Goal: Task Accomplishment & Management: Complete application form

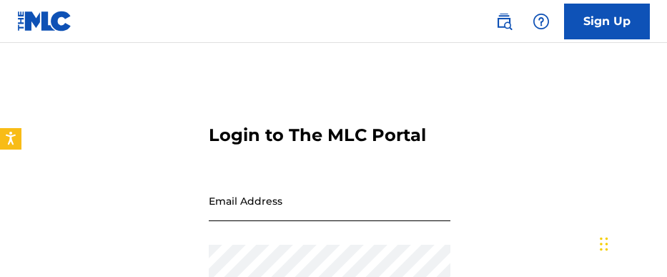
click at [259, 208] on input "Email Address" at bounding box center [330, 200] width 242 height 41
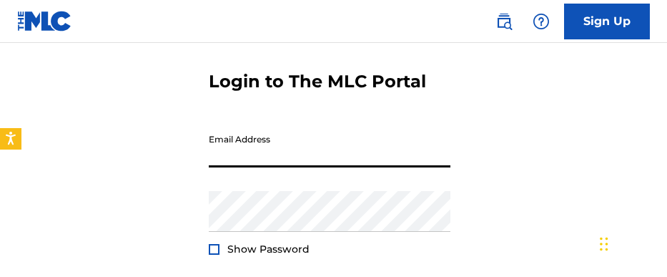
scroll to position [72, 0]
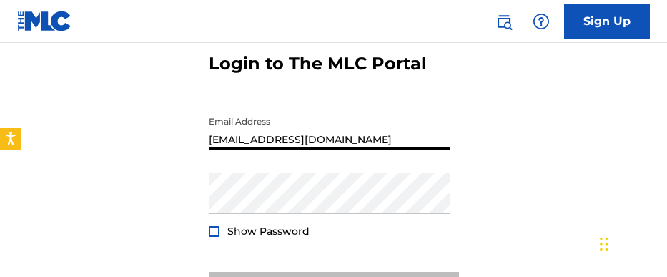
type input "[EMAIL_ADDRESS][DOMAIN_NAME]"
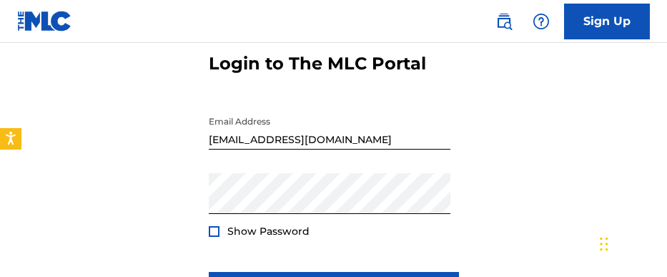
click at [214, 232] on div at bounding box center [214, 231] width 11 height 11
click at [214, 232] on img at bounding box center [214, 231] width 8 height 8
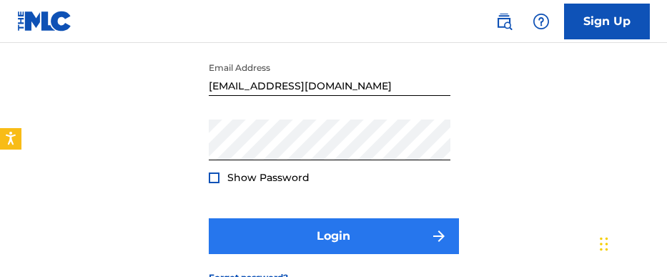
scroll to position [143, 0]
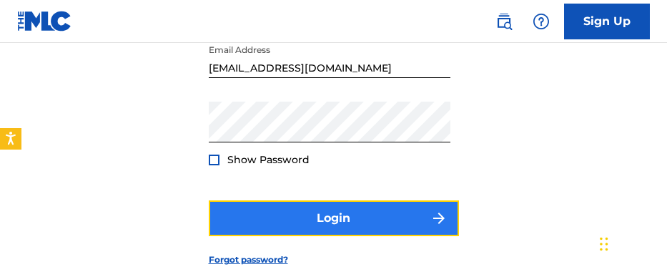
click at [315, 214] on button "Login" at bounding box center [334, 218] width 250 height 36
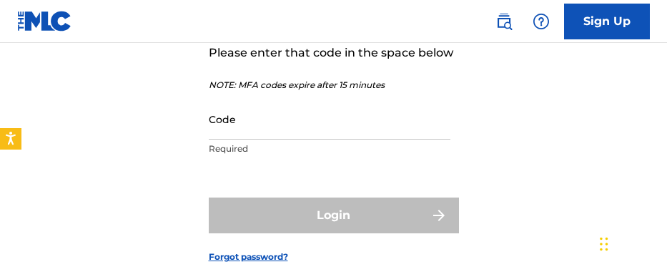
scroll to position [140, 0]
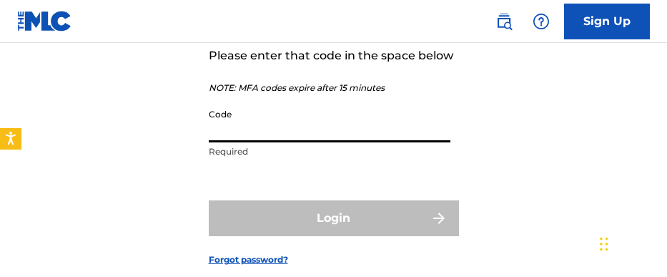
click at [260, 132] on input "Code" at bounding box center [330, 122] width 242 height 41
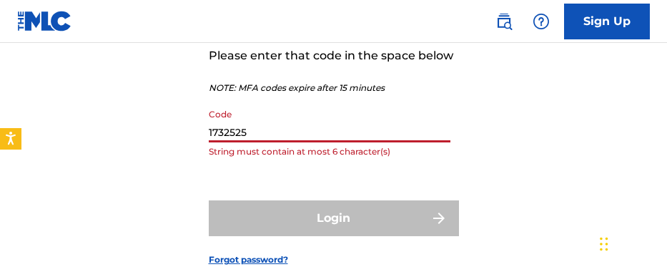
click at [249, 129] on input "1732525" at bounding box center [330, 122] width 242 height 41
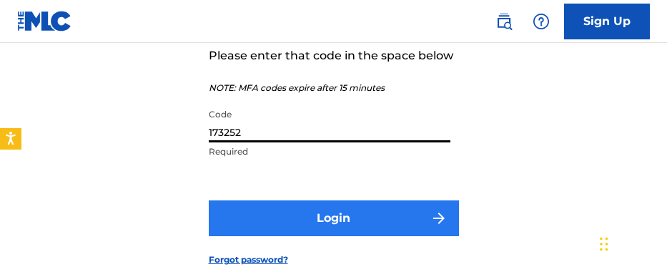
type input "173252"
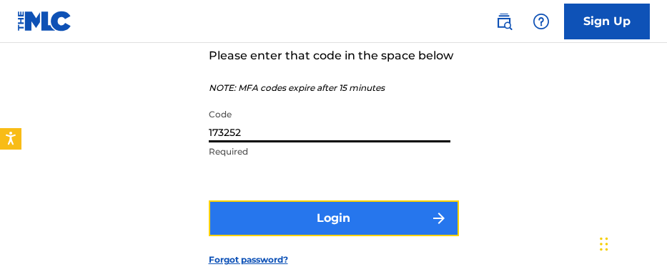
click at [297, 215] on button "Login" at bounding box center [334, 218] width 250 height 36
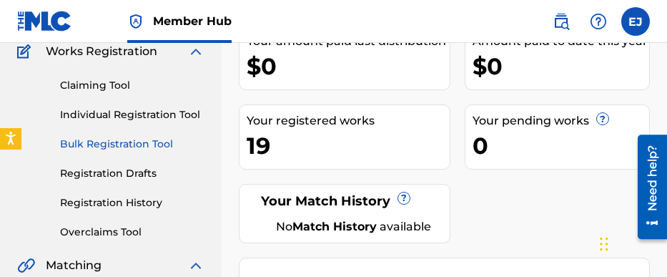
scroll to position [143, 0]
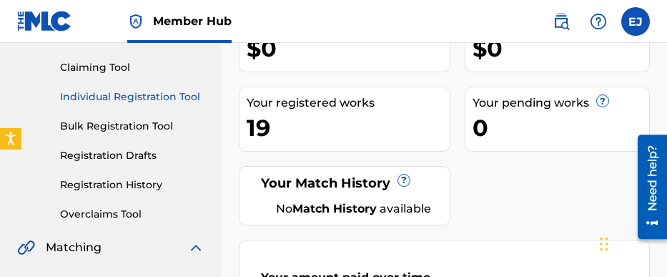
click at [117, 98] on link "Individual Registration Tool" at bounding box center [132, 96] width 144 height 15
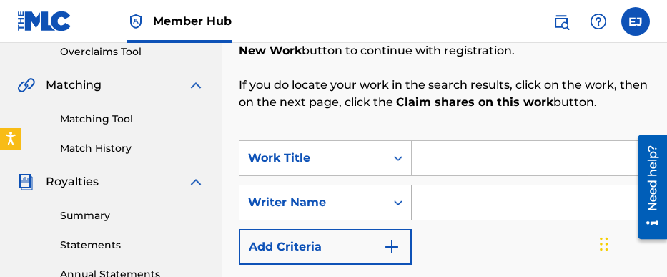
scroll to position [358, 0]
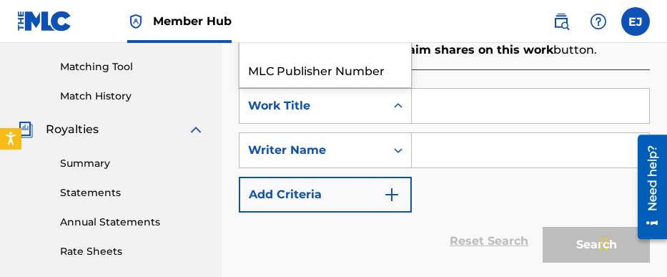
click at [288, 106] on div "Work Title" at bounding box center [312, 105] width 129 height 17
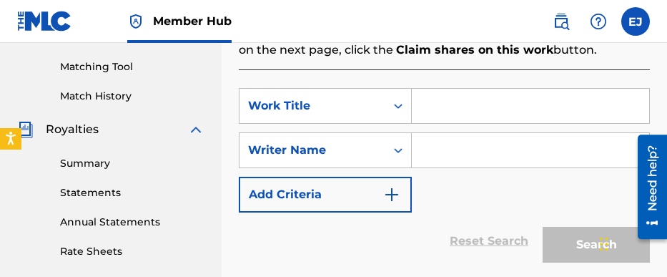
click at [435, 112] on input "Search Form" at bounding box center [530, 106] width 237 height 34
click at [436, 109] on input "Search Form" at bounding box center [530, 106] width 237 height 34
type input "Tropical Again"
click at [435, 146] on input "Search Form" at bounding box center [530, 150] width 237 height 34
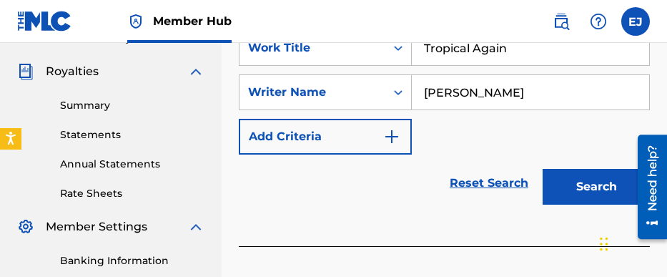
scroll to position [396, 0]
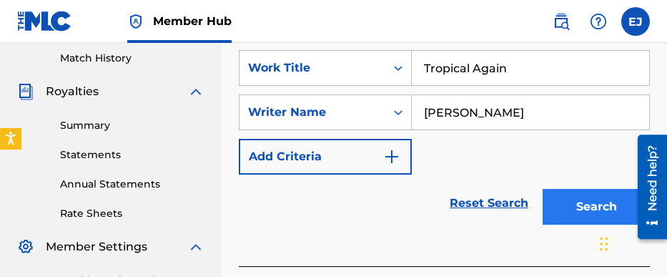
type input "[PERSON_NAME]"
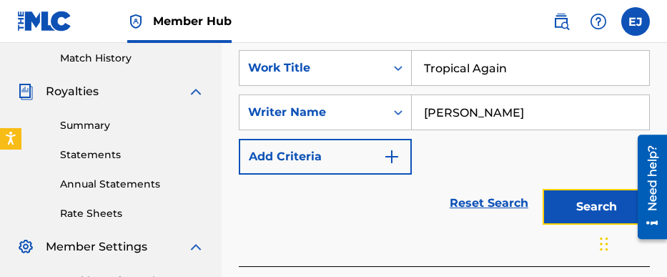
click at [591, 205] on button "Search" at bounding box center [596, 207] width 107 height 36
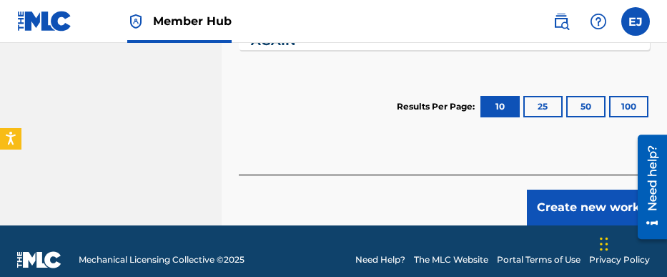
scroll to position [812, 0]
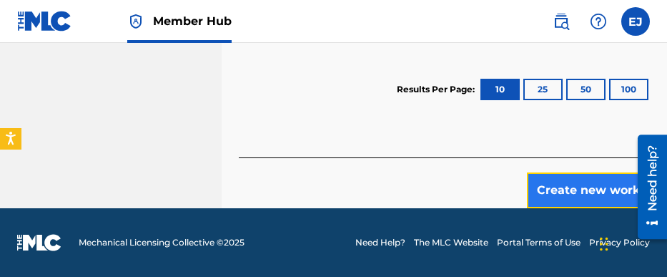
click at [576, 189] on button "Create new work" at bounding box center [588, 190] width 123 height 36
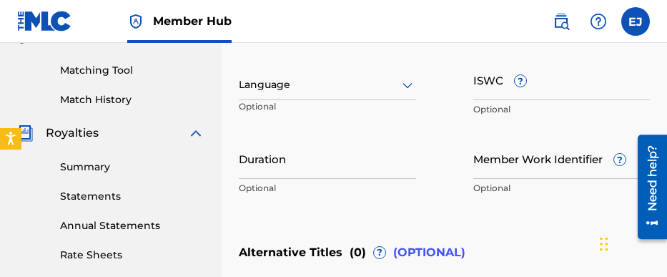
scroll to position [329, 0]
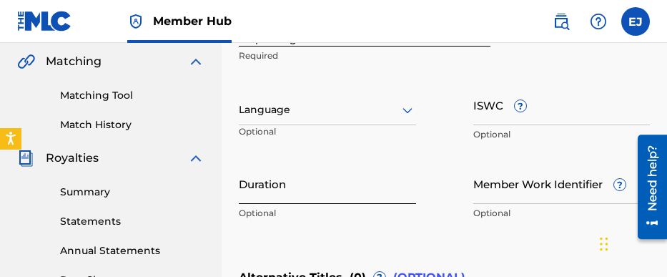
click at [273, 196] on input "Duration" at bounding box center [327, 183] width 177 height 41
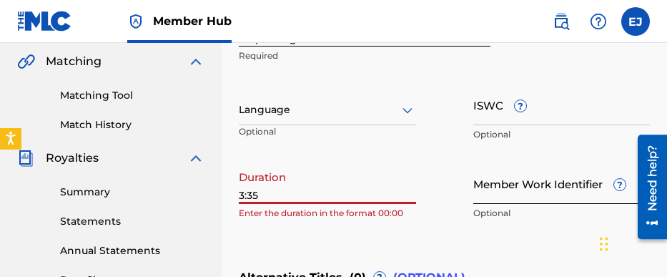
click at [502, 191] on input "Member Work Identifier ?" at bounding box center [562, 183] width 177 height 41
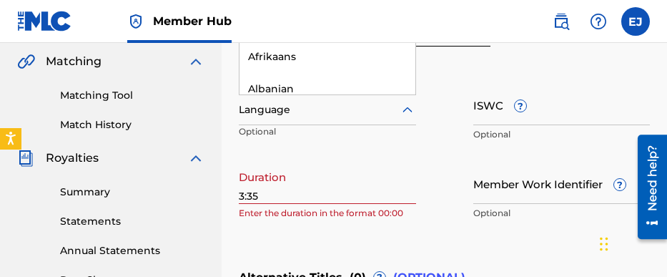
click at [263, 116] on div at bounding box center [327, 110] width 177 height 18
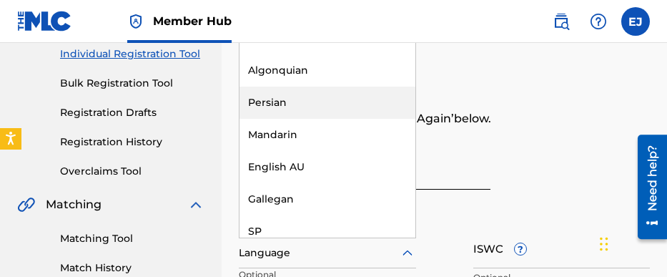
scroll to position [4710, 0]
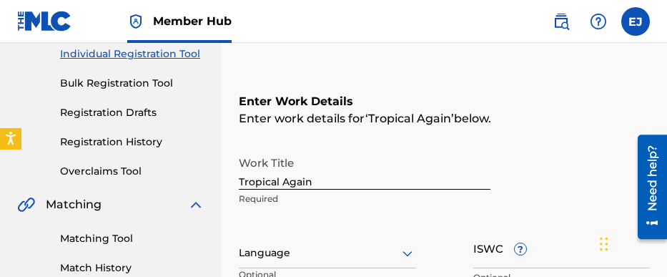
click at [561, 130] on div "Enter Work Details Enter work details for ‘ Tropical Again ’ below. Work Title …" at bounding box center [444, 232] width 411 height 346
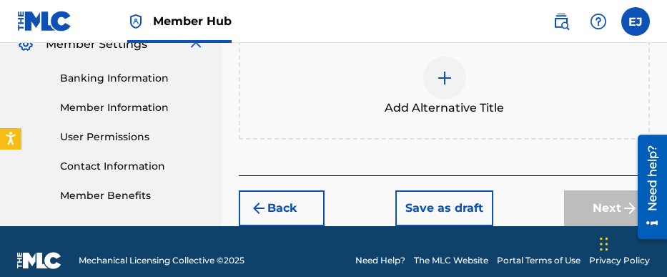
scroll to position [615, 0]
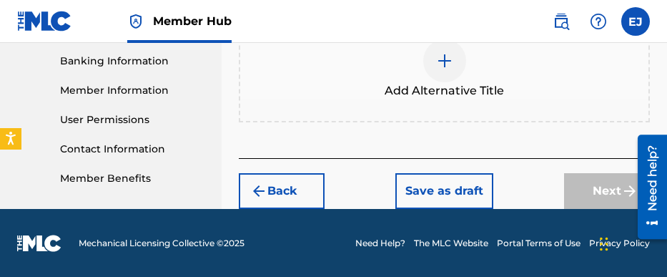
click at [604, 187] on div "Next" at bounding box center [607, 191] width 86 height 36
click at [603, 187] on div "Next" at bounding box center [607, 191] width 86 height 36
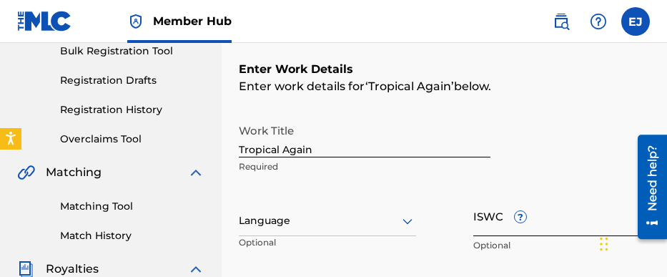
scroll to position [114, 0]
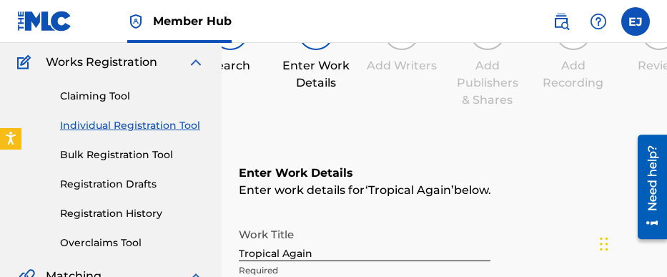
click at [324, 248] on input "Tropical Again" at bounding box center [365, 240] width 252 height 41
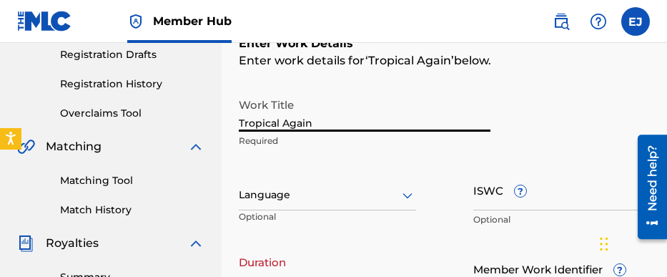
scroll to position [329, 0]
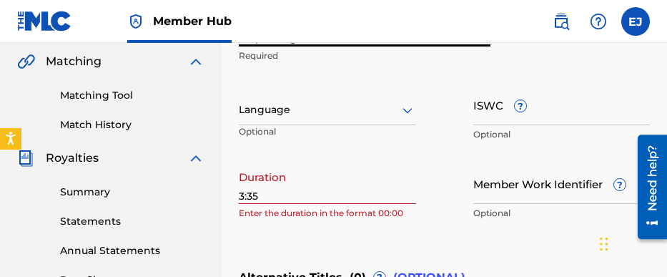
click at [348, 197] on input "3:35" at bounding box center [327, 183] width 177 height 41
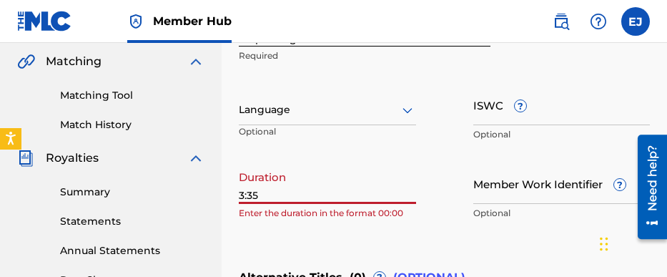
click at [411, 163] on input "3:35" at bounding box center [327, 183] width 177 height 41
click at [350, 117] on div at bounding box center [327, 110] width 177 height 18
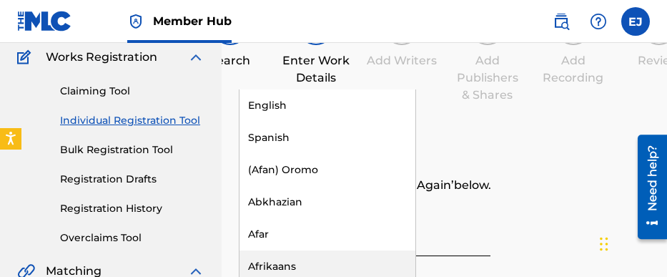
scroll to position [114, 0]
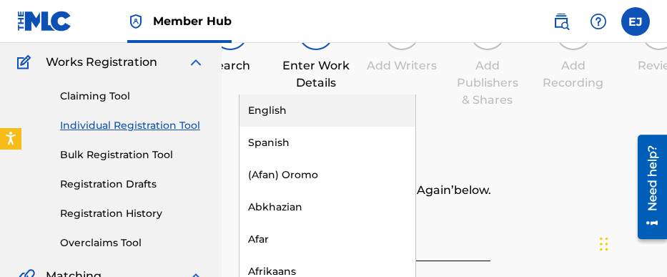
click at [342, 117] on div "English" at bounding box center [328, 110] width 176 height 32
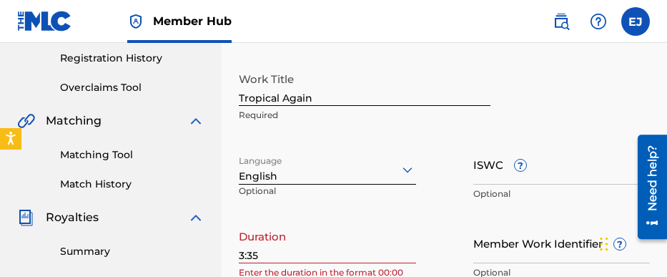
scroll to position [401, 0]
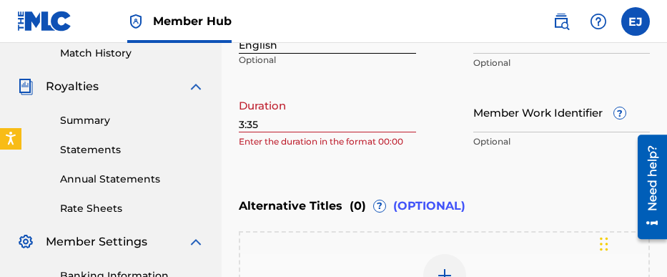
click at [342, 122] on input "3:35" at bounding box center [327, 112] width 177 height 41
click at [240, 122] on input "3:35" at bounding box center [327, 112] width 177 height 41
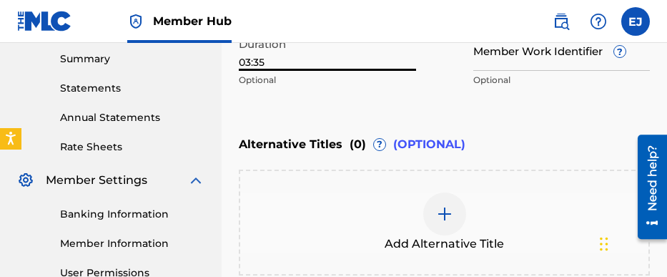
scroll to position [615, 0]
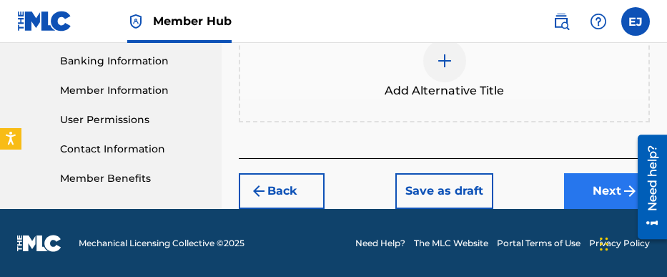
type input "03:35"
click at [611, 190] on button "Next" at bounding box center [607, 191] width 86 height 36
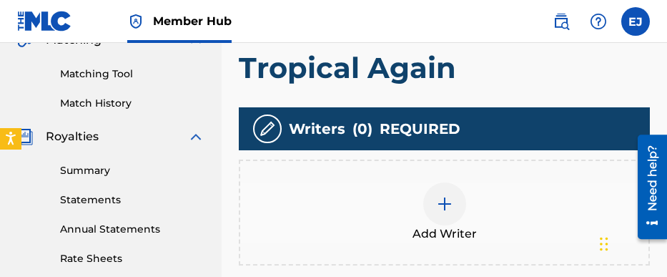
scroll to position [494, 0]
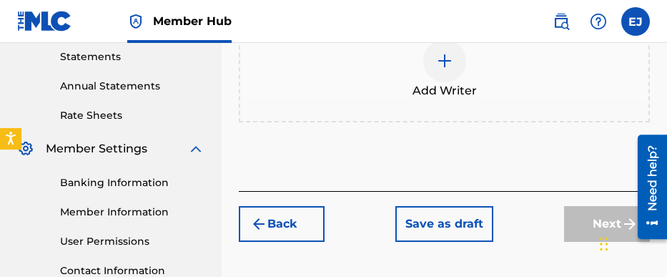
click at [448, 64] on img at bounding box center [444, 60] width 17 height 17
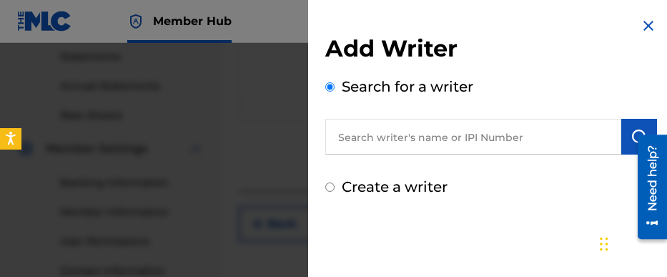
click at [380, 134] on input "text" at bounding box center [473, 137] width 296 height 36
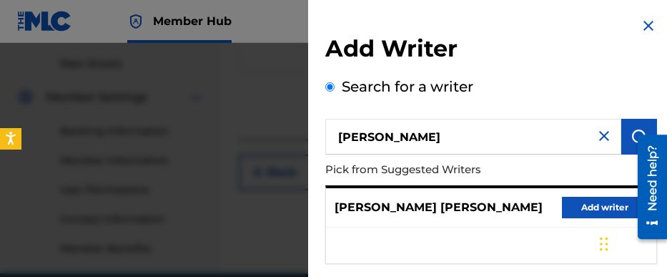
scroll to position [467, 0]
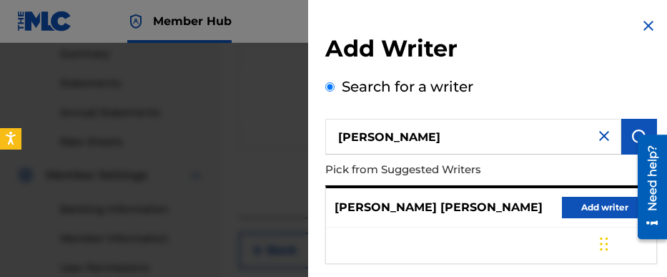
click at [381, 139] on input "[PERSON_NAME]" at bounding box center [473, 137] width 296 height 36
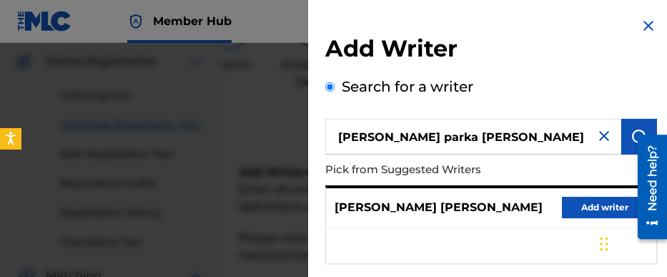
scroll to position [109, 0]
type input "[PERSON_NAME] parka [PERSON_NAME]"
click at [643, 21] on img at bounding box center [648, 25] width 17 height 17
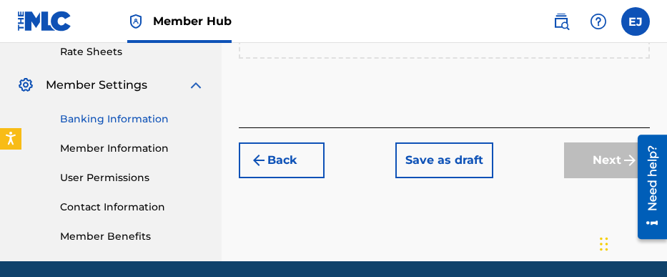
scroll to position [572, 0]
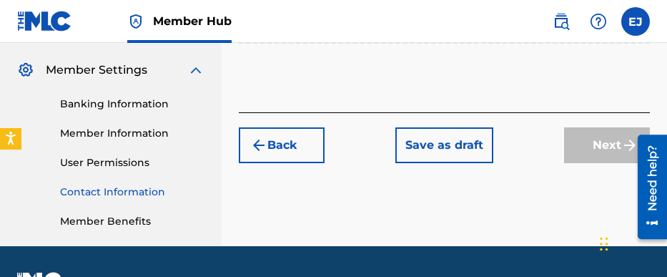
click at [128, 190] on link "Contact Information" at bounding box center [132, 192] width 144 height 15
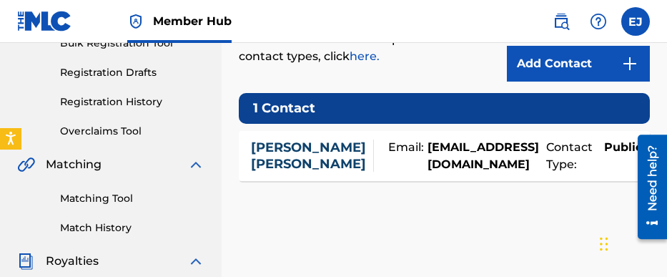
scroll to position [215, 0]
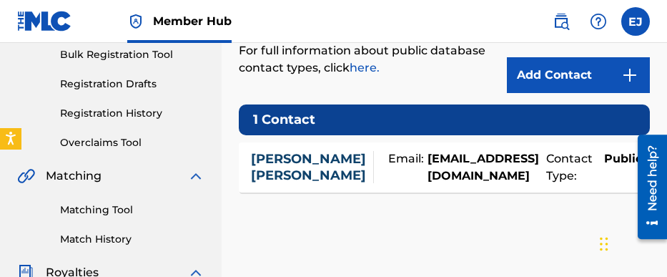
click at [275, 167] on link "[PERSON_NAME]" at bounding box center [308, 167] width 115 height 32
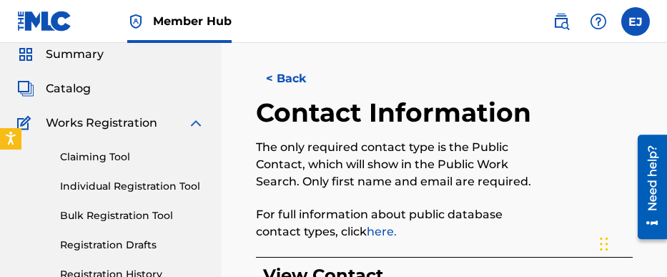
scroll to position [72, 0]
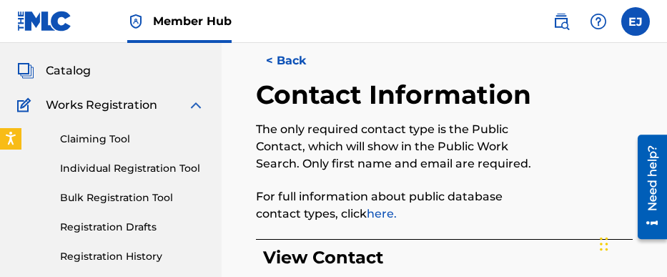
click at [384, 215] on link "here." at bounding box center [382, 214] width 30 height 14
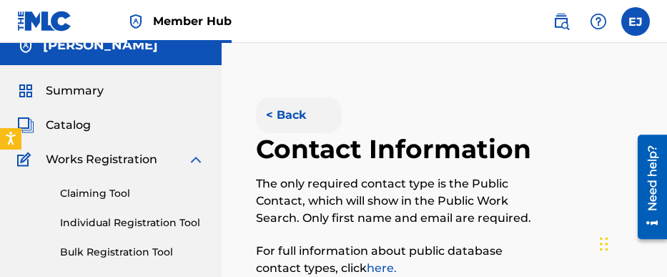
scroll to position [0, 0]
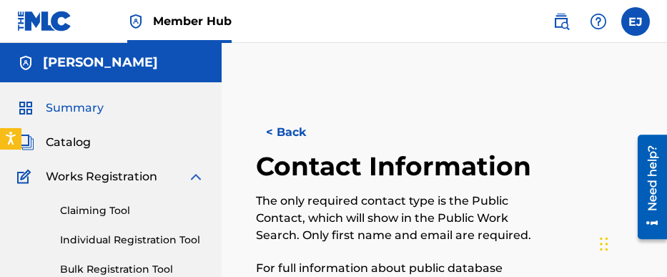
click at [75, 101] on span "Summary" at bounding box center [75, 107] width 58 height 17
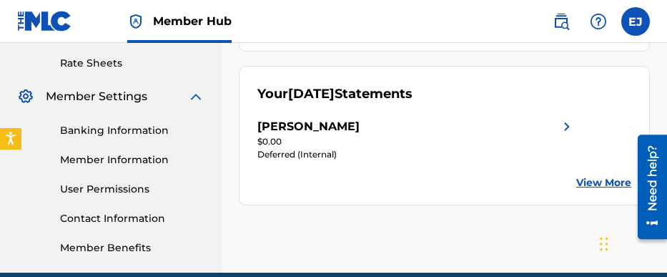
scroll to position [572, 0]
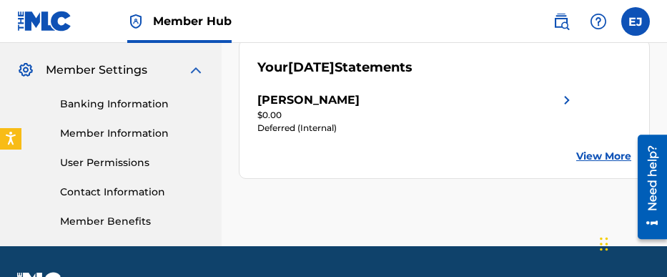
click at [603, 157] on link "View More" at bounding box center [604, 156] width 55 height 15
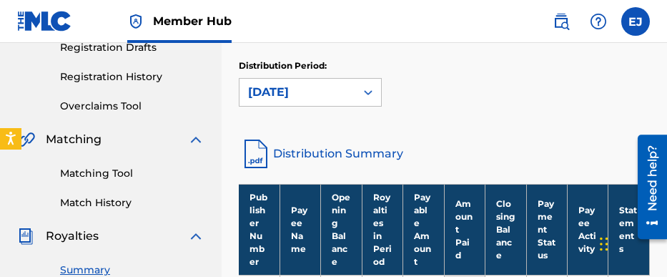
scroll to position [108, 0]
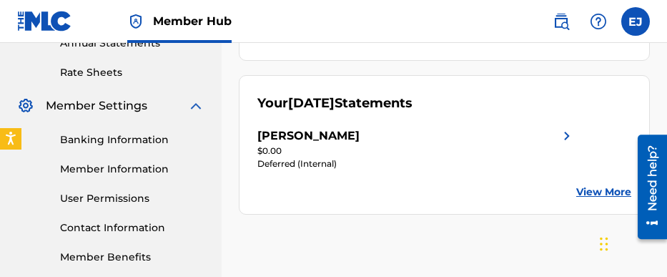
scroll to position [467, 0]
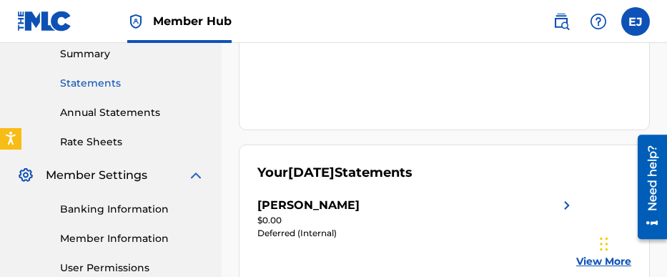
click at [96, 80] on link "Statements" at bounding box center [132, 83] width 144 height 15
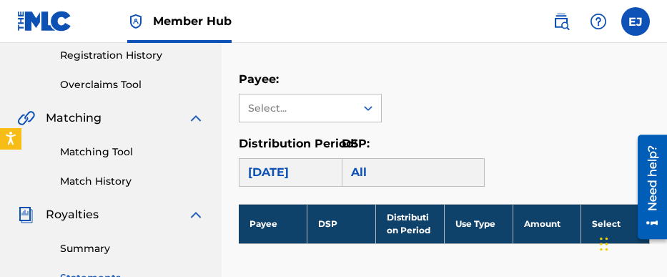
scroll to position [286, 0]
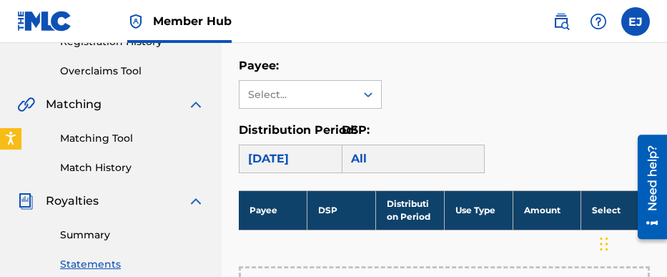
click at [376, 160] on div "All" at bounding box center [413, 158] width 143 height 29
click at [307, 165] on div "[DATE]" at bounding box center [310, 158] width 143 height 29
click at [308, 163] on div "[DATE]" at bounding box center [310, 158] width 143 height 29
click at [310, 162] on div "[DATE]" at bounding box center [310, 158] width 143 height 29
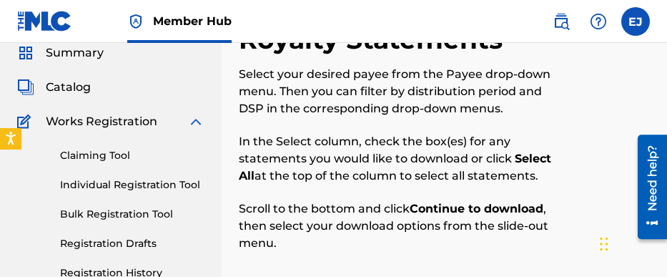
scroll to position [0, 0]
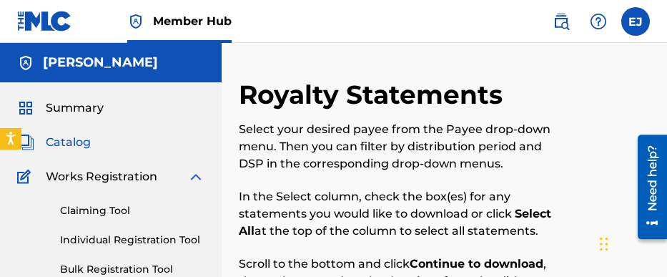
click at [79, 142] on span "Catalog" at bounding box center [68, 142] width 45 height 17
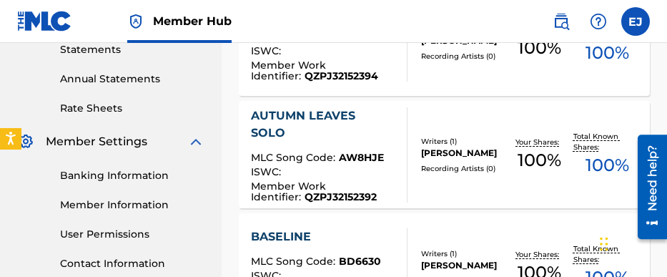
scroll to position [644, 0]
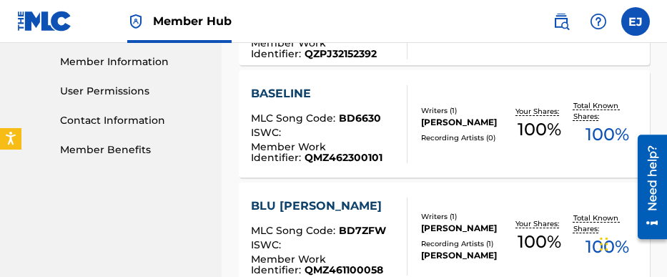
click at [453, 121] on div "[PERSON_NAME]" at bounding box center [463, 122] width 84 height 13
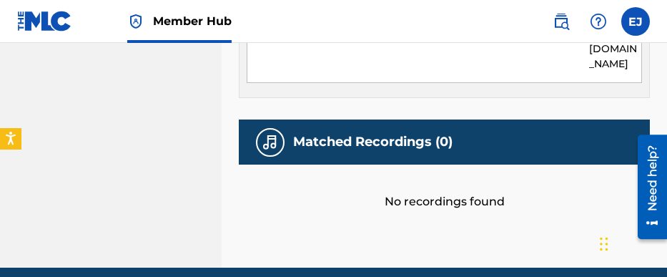
scroll to position [644, 0]
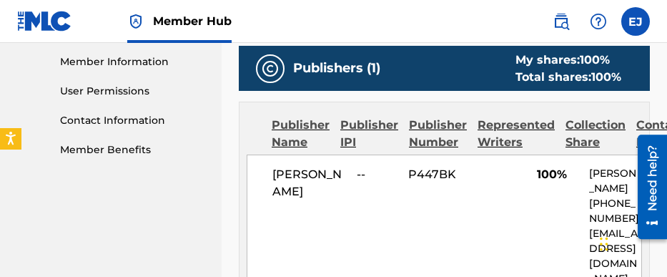
click at [359, 170] on span "--" at bounding box center [377, 174] width 41 height 17
click at [367, 124] on div "Publisher IPI" at bounding box center [369, 134] width 58 height 34
click at [368, 124] on div "Publisher IPI" at bounding box center [369, 134] width 58 height 34
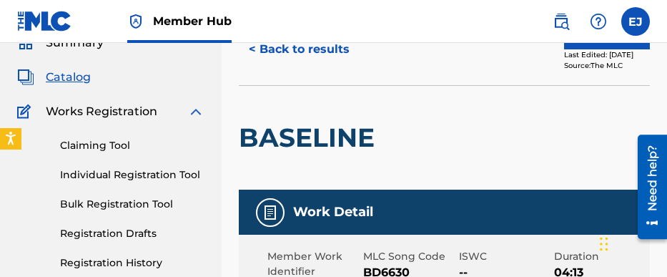
scroll to position [0, 0]
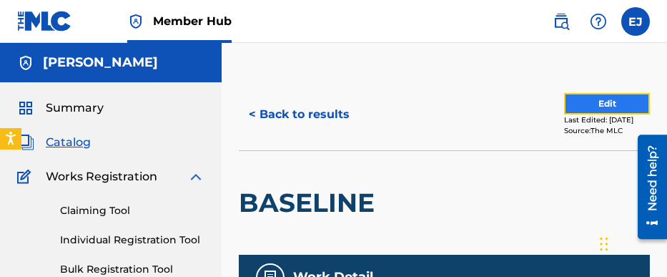
click at [579, 103] on button "Edit" at bounding box center [607, 103] width 86 height 21
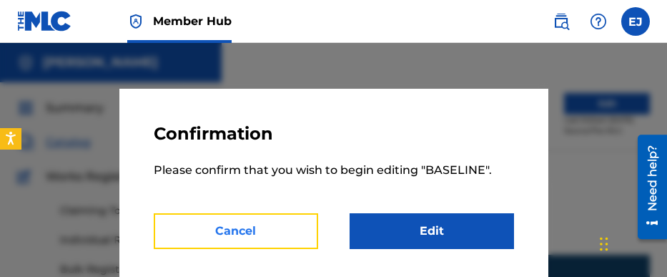
click at [247, 230] on button "Cancel" at bounding box center [236, 231] width 165 height 36
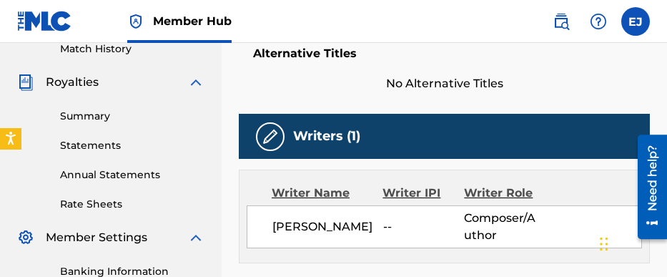
scroll to position [501, 0]
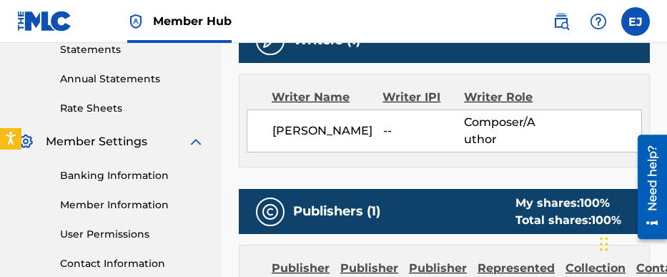
click at [419, 98] on div "Writer IPI" at bounding box center [424, 97] width 82 height 17
click at [403, 96] on div "Writer IPI" at bounding box center [424, 97] width 82 height 17
click at [387, 132] on span "--" at bounding box center [424, 130] width 82 height 17
click at [367, 132] on span "[PERSON_NAME]" at bounding box center [328, 130] width 111 height 17
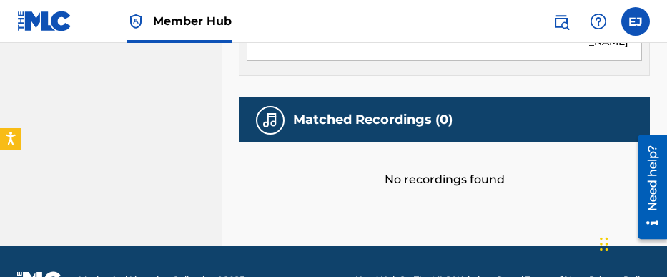
scroll to position [901, 0]
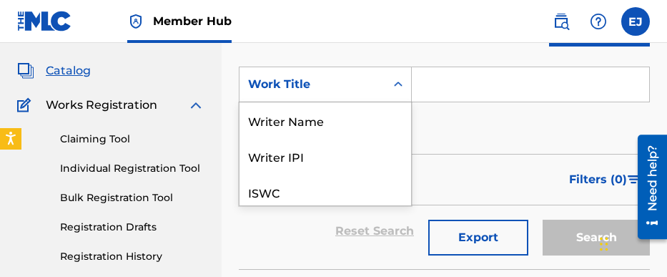
scroll to position [109, 0]
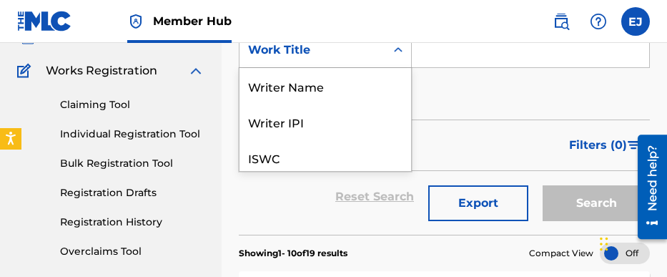
click at [390, 68] on div "12 results available. Use Up and Down to choose options, press Enter to select …" at bounding box center [325, 50] width 173 height 36
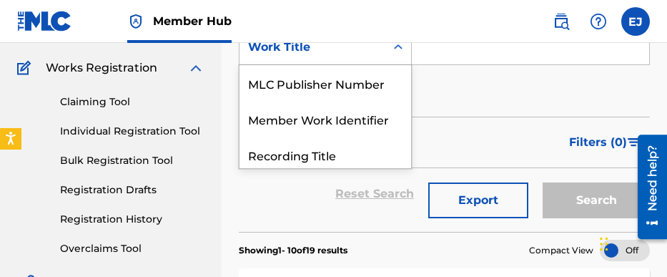
scroll to position [112, 0]
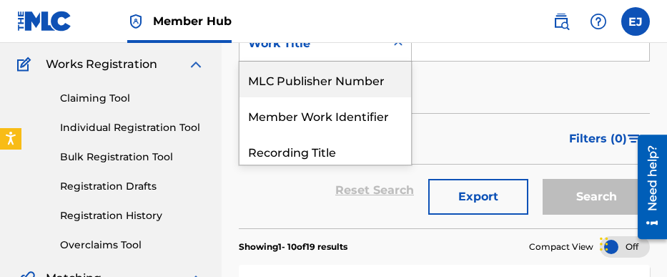
click at [345, 84] on div "MLC Publisher Number" at bounding box center [326, 80] width 172 height 36
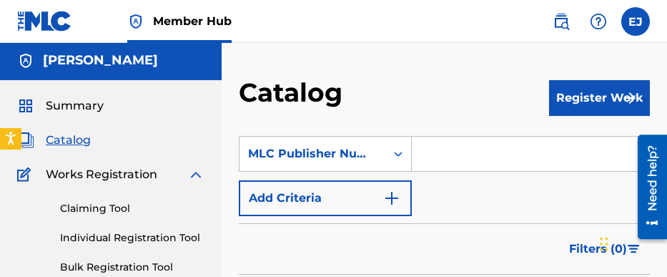
scroll to position [0, 0]
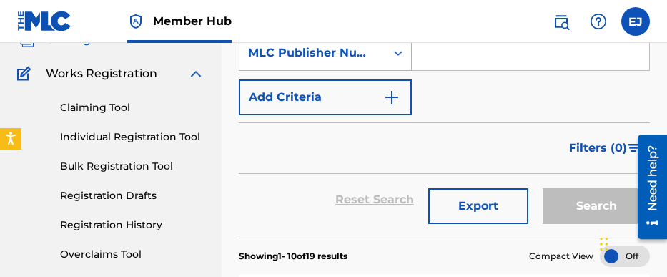
click at [391, 71] on div "MLC Publisher Number" at bounding box center [325, 53] width 173 height 36
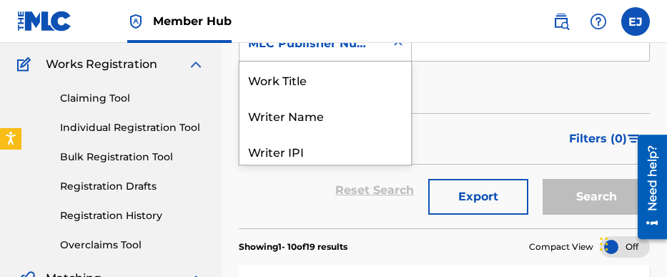
scroll to position [215, 0]
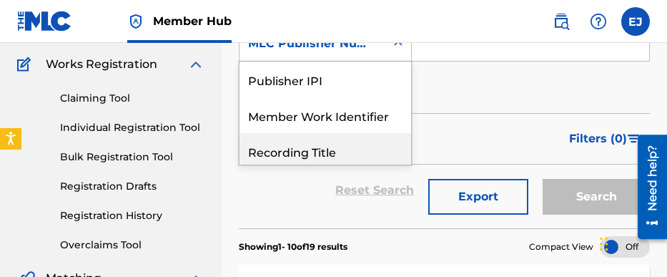
click at [340, 152] on div "Recording Title" at bounding box center [326, 151] width 172 height 36
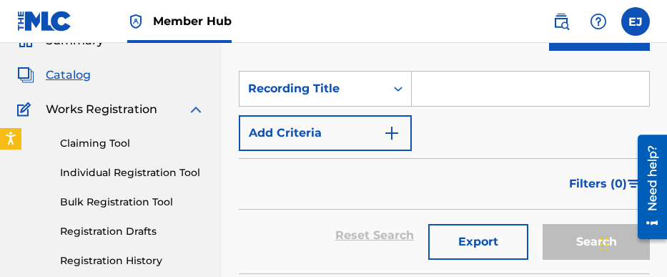
scroll to position [0, 0]
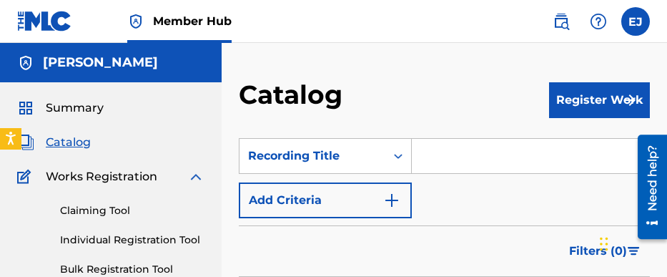
click at [440, 156] on input "Search Form" at bounding box center [530, 156] width 237 height 34
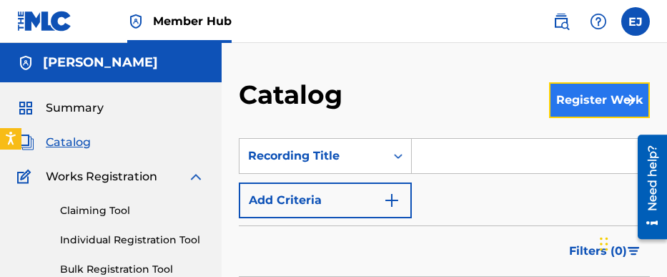
click at [579, 99] on button "Register Work" at bounding box center [599, 100] width 101 height 36
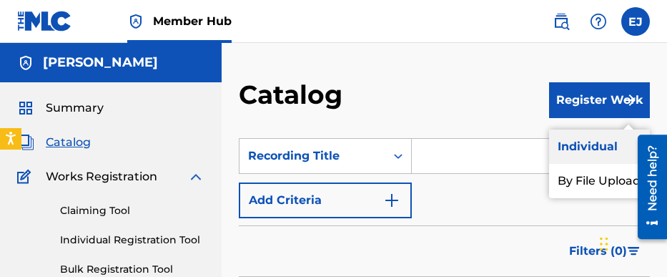
click at [590, 149] on link "Individual" at bounding box center [599, 146] width 101 height 34
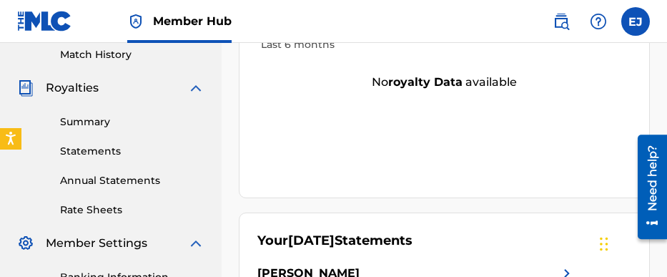
scroll to position [396, 0]
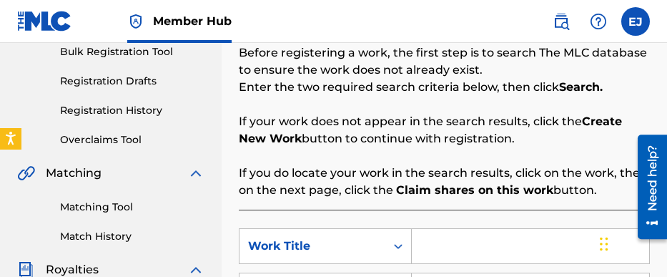
scroll to position [286, 0]
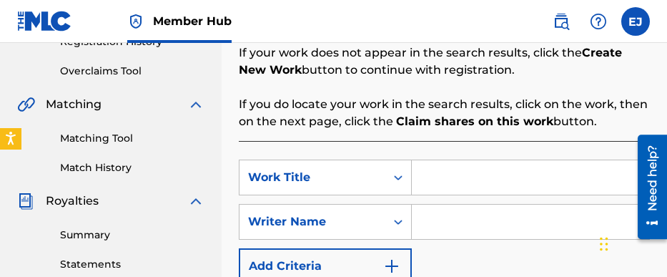
click at [438, 180] on input "Search Form" at bounding box center [530, 177] width 237 height 34
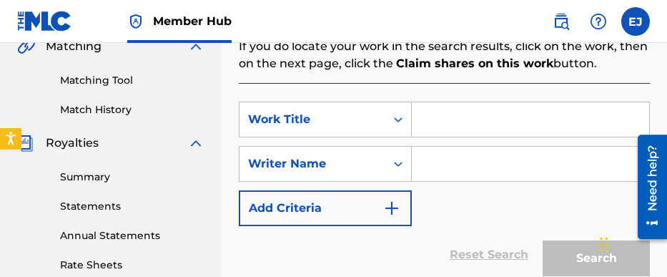
scroll to position [358, 0]
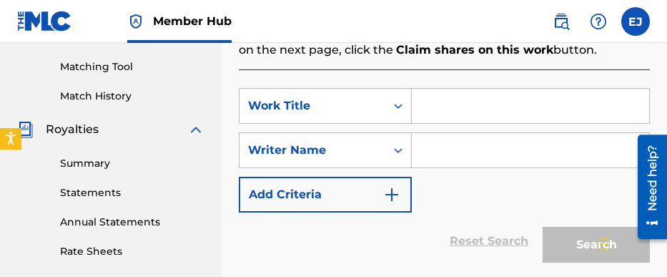
click at [419, 154] on input "Search Form" at bounding box center [530, 150] width 237 height 34
type input "[PERSON_NAME]"
click at [442, 107] on input "Search Form" at bounding box center [530, 106] width 237 height 34
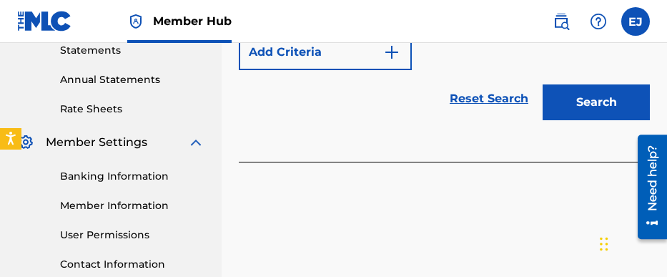
scroll to position [501, 0]
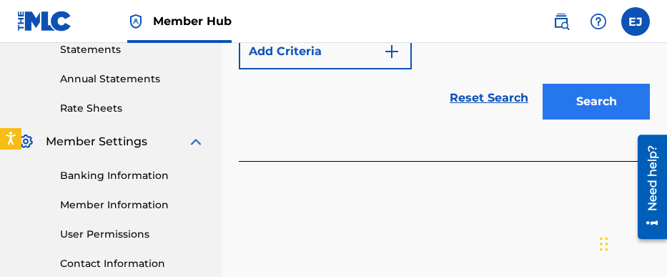
type input "Tropical Again"
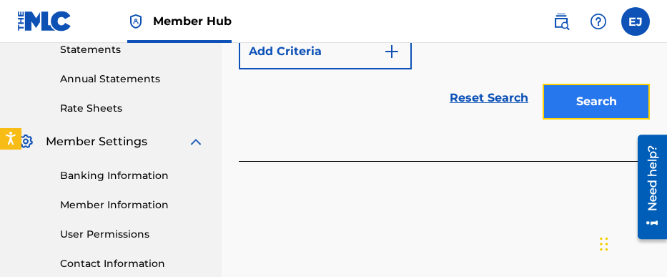
click at [589, 103] on button "Search" at bounding box center [596, 102] width 107 height 36
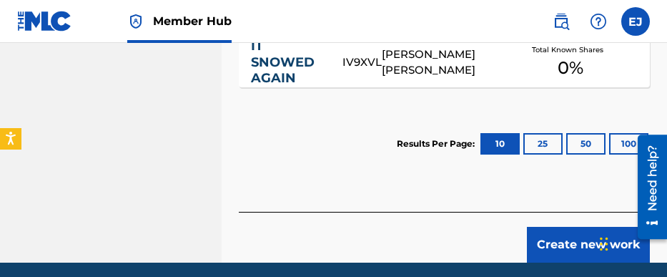
scroll to position [787, 0]
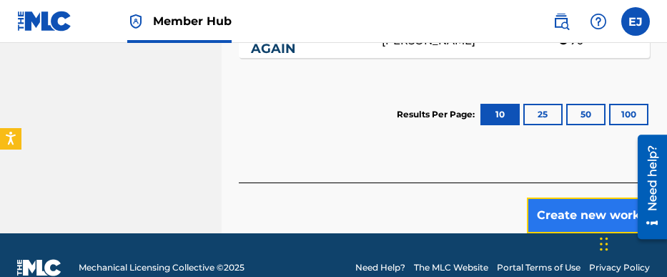
click at [584, 217] on button "Create new work" at bounding box center [588, 215] width 123 height 36
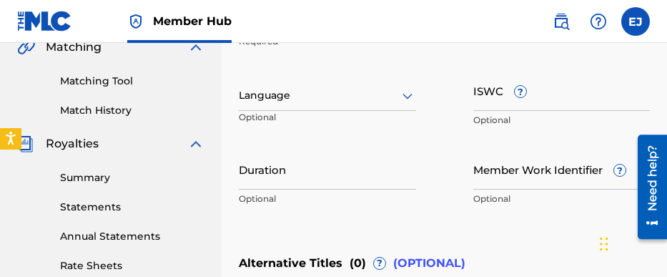
scroll to position [329, 0]
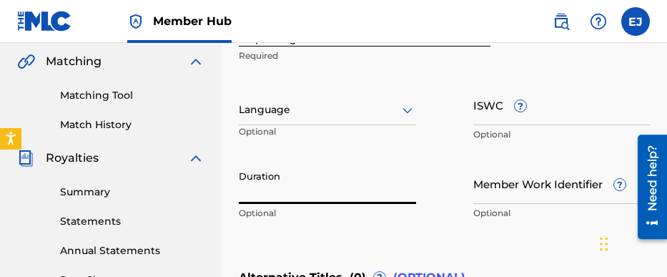
click at [264, 200] on input "Duration" at bounding box center [327, 183] width 177 height 41
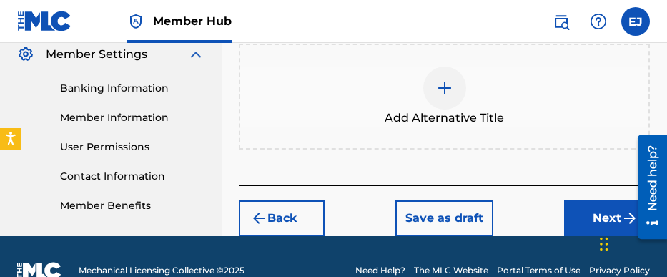
scroll to position [615, 0]
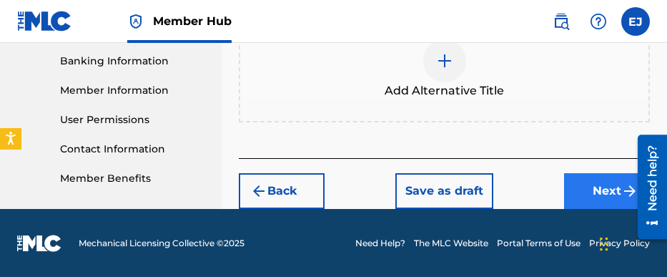
type input "03:35"
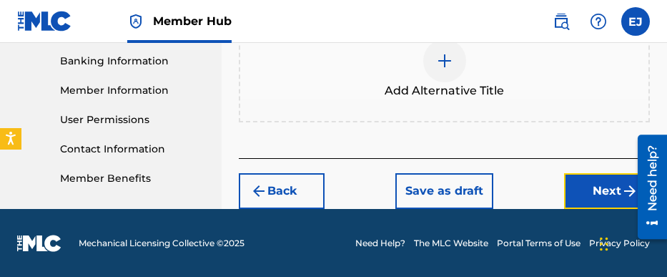
click at [605, 187] on button "Next" at bounding box center [607, 191] width 86 height 36
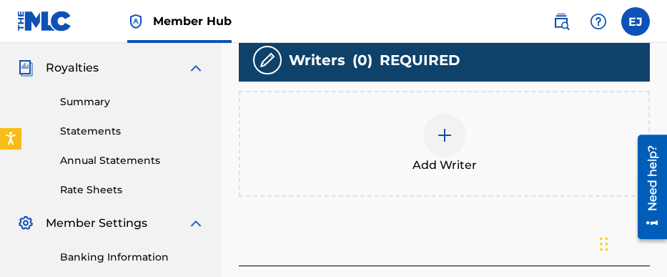
scroll to position [422, 0]
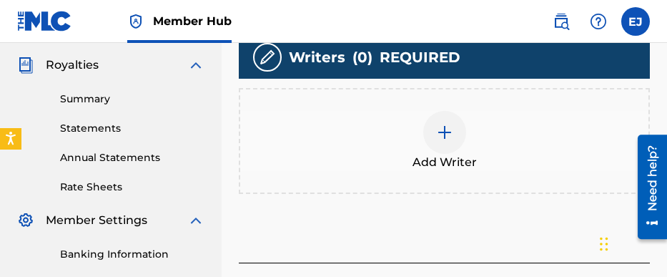
click at [444, 139] on img at bounding box center [444, 132] width 17 height 17
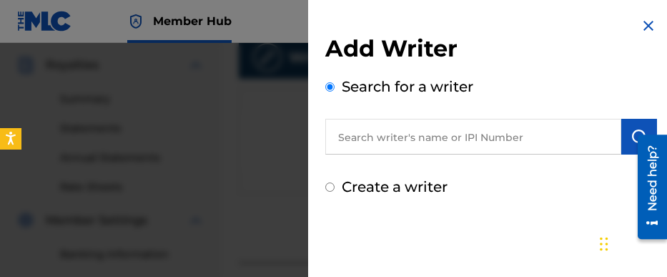
click at [335, 186] on div "Create a writer" at bounding box center [491, 186] width 332 height 21
click at [330, 189] on input "Create a writer" at bounding box center [329, 186] width 9 height 9
radio input "false"
radio input "true"
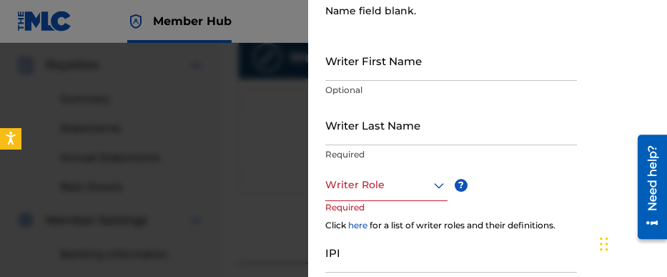
scroll to position [286, 0]
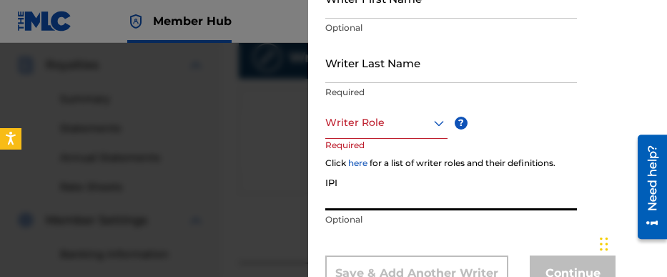
paste input "563078148"
type input "563078148"
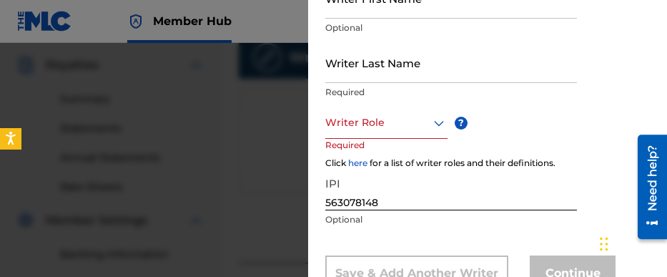
click at [366, 164] on link "here" at bounding box center [357, 162] width 19 height 11
click at [441, 122] on icon at bounding box center [439, 123] width 10 height 6
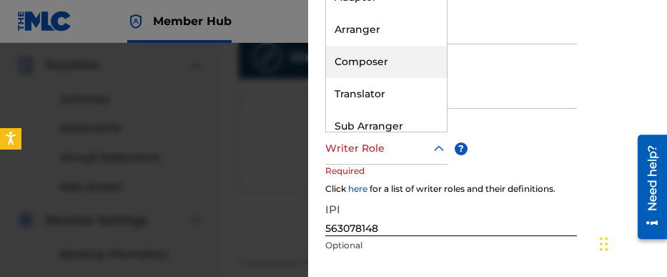
scroll to position [143, 0]
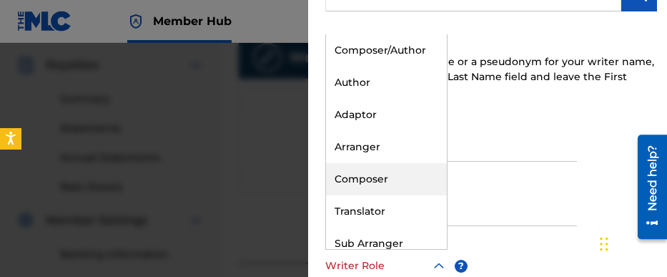
click at [380, 177] on div "Composer" at bounding box center [386, 179] width 121 height 32
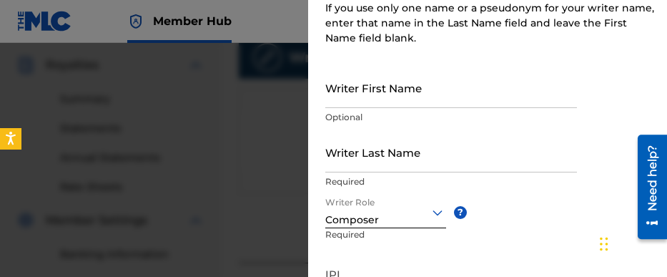
scroll to position [215, 0]
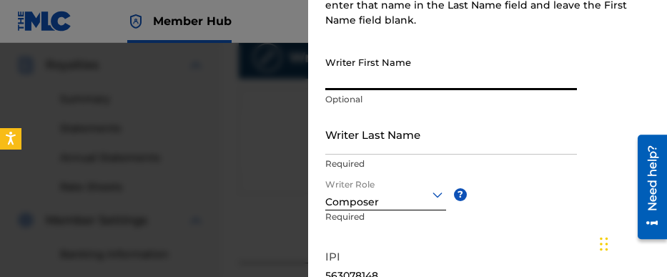
click at [388, 80] on input "Writer First Name" at bounding box center [451, 69] width 252 height 41
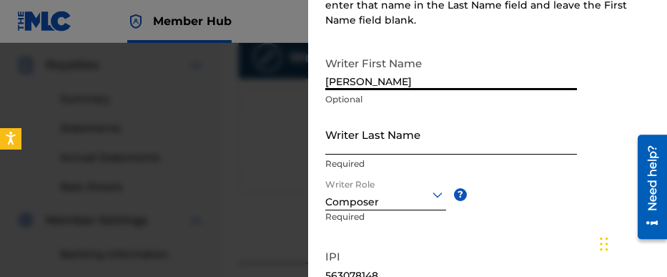
type input "[PERSON_NAME]"
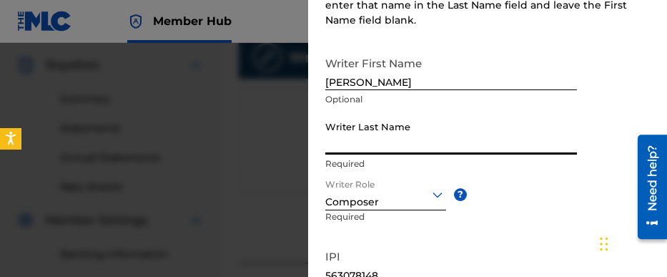
click at [383, 152] on input "Writer Last Name" at bounding box center [451, 134] width 252 height 41
type input "j"
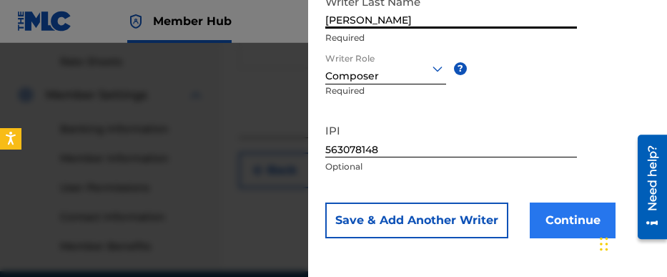
scroll to position [565, 0]
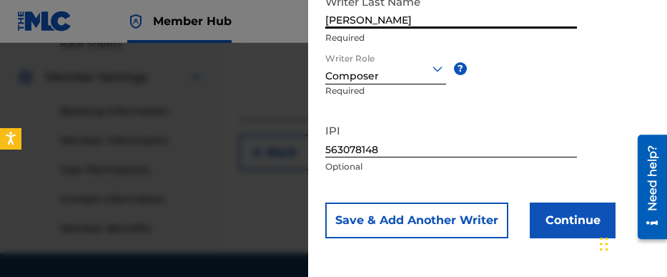
type input "[PERSON_NAME]"
click at [347, 169] on p "Optional" at bounding box center [451, 166] width 252 height 13
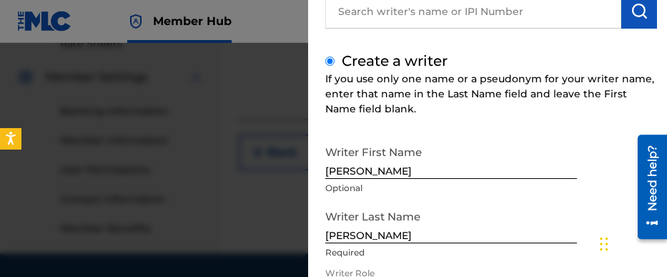
scroll to position [54, 0]
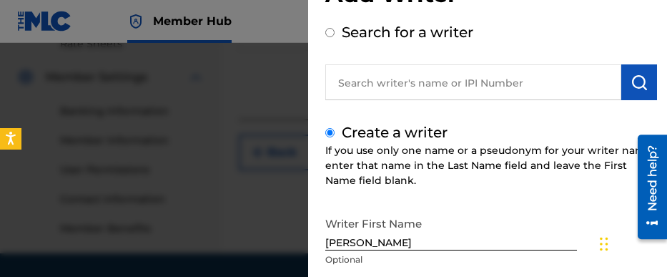
click at [372, 87] on input "text" at bounding box center [473, 82] width 296 height 36
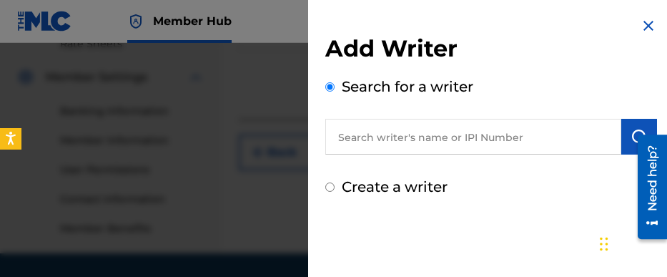
scroll to position [0, 0]
click at [373, 137] on input "text" at bounding box center [473, 137] width 296 height 36
click at [330, 187] on input "Create a writer" at bounding box center [329, 186] width 9 height 9
radio input "false"
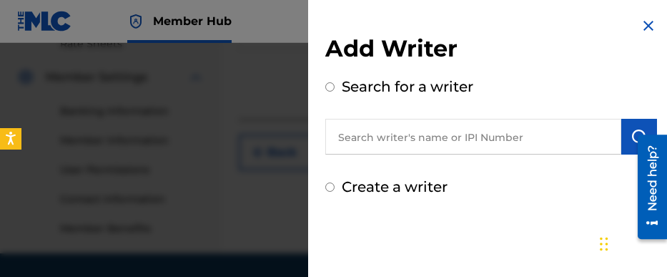
radio input "true"
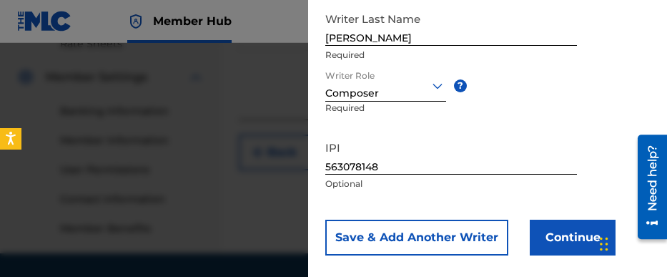
scroll to position [340, 0]
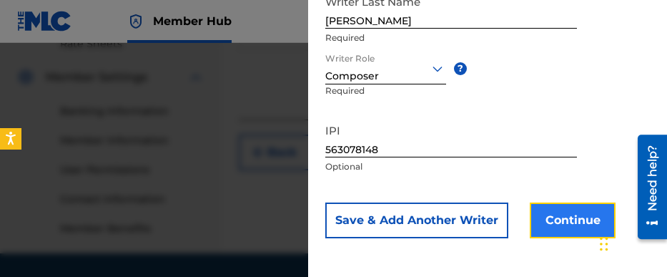
click at [568, 216] on button "Continue" at bounding box center [573, 220] width 86 height 36
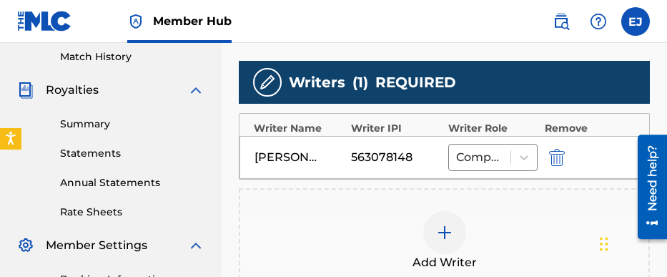
scroll to position [396, 0]
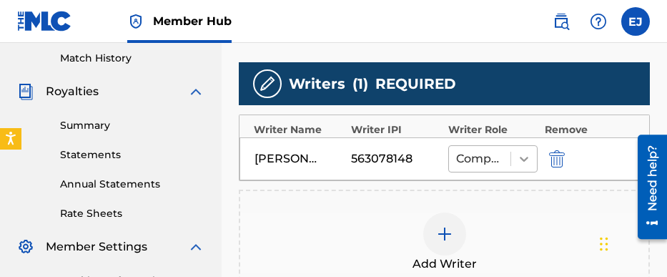
click at [526, 157] on icon at bounding box center [524, 159] width 14 height 14
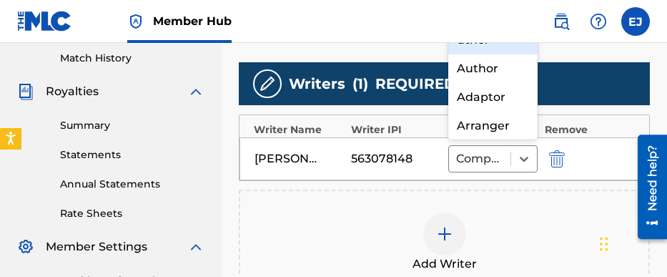
scroll to position [10, 0]
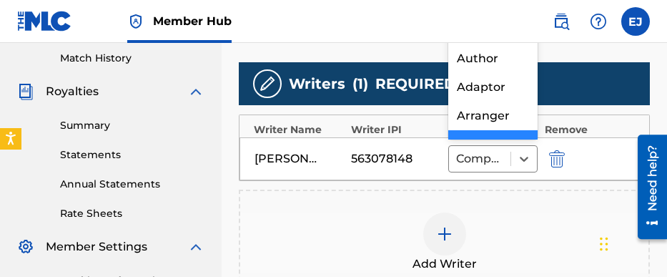
click at [603, 163] on div at bounding box center [577, 158] width 64 height 16
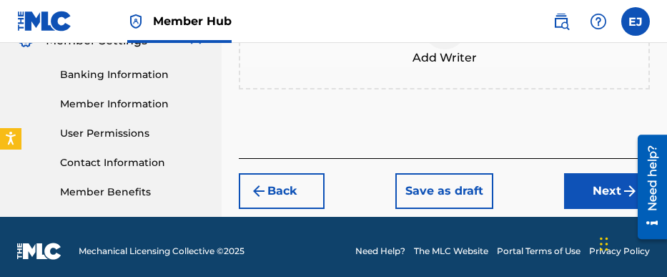
scroll to position [610, 0]
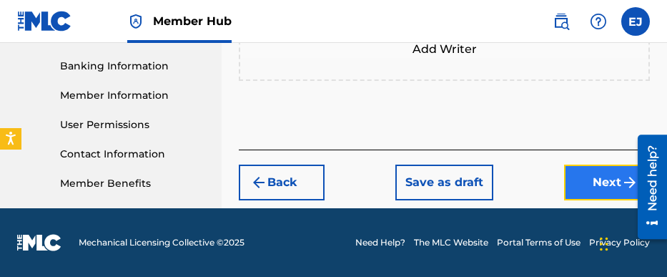
click at [594, 182] on button "Next" at bounding box center [607, 183] width 86 height 36
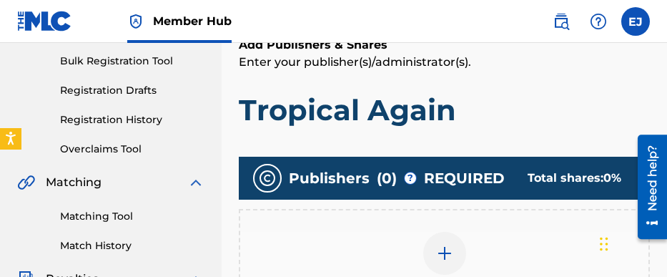
scroll to position [207, 0]
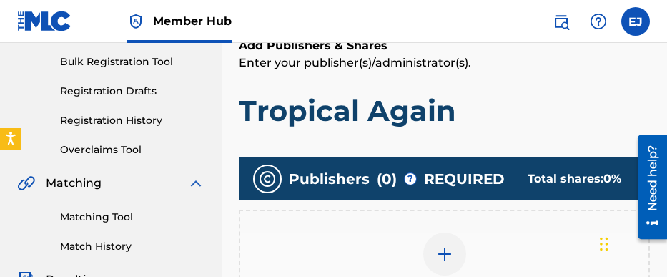
click at [439, 257] on img at bounding box center [444, 253] width 17 height 17
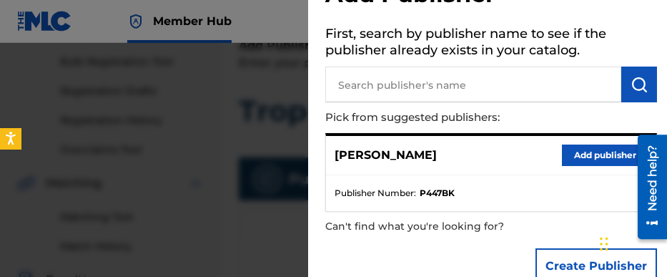
scroll to position [85, 0]
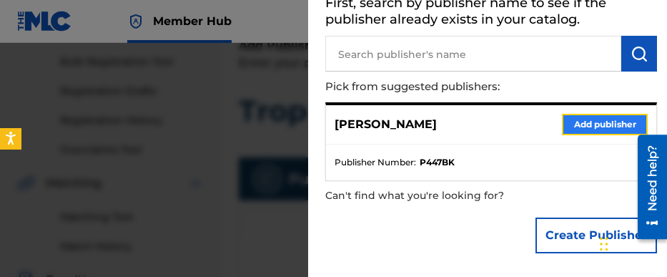
click at [598, 123] on button "Add publisher" at bounding box center [605, 124] width 86 height 21
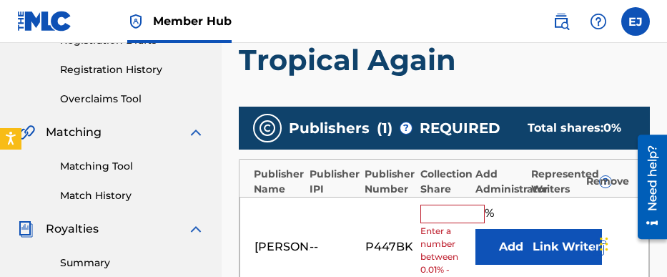
scroll to position [350, 0]
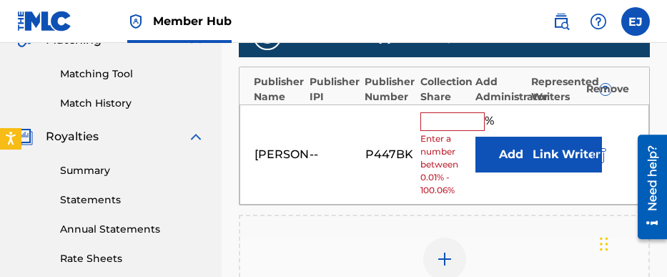
click at [451, 122] on input "text" at bounding box center [453, 121] width 64 height 19
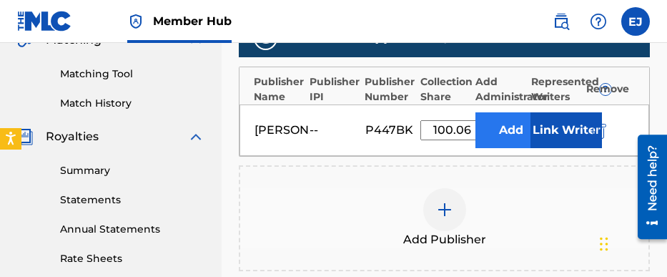
type input "100.06"
click at [505, 133] on button "Add" at bounding box center [512, 130] width 72 height 36
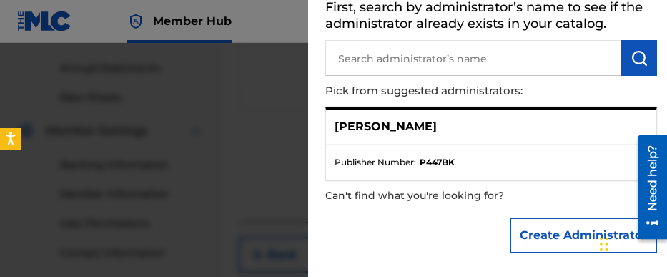
scroll to position [565, 0]
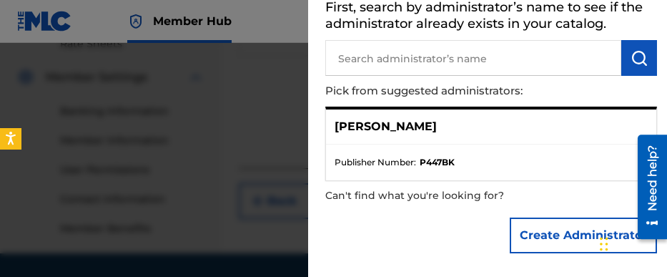
click at [566, 174] on ul "Publisher Number : P447BK" at bounding box center [491, 162] width 330 height 36
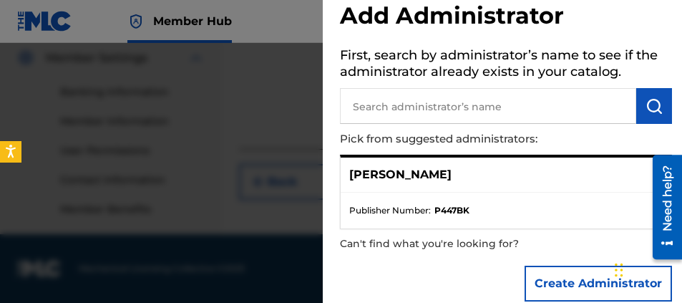
scroll to position [55, 0]
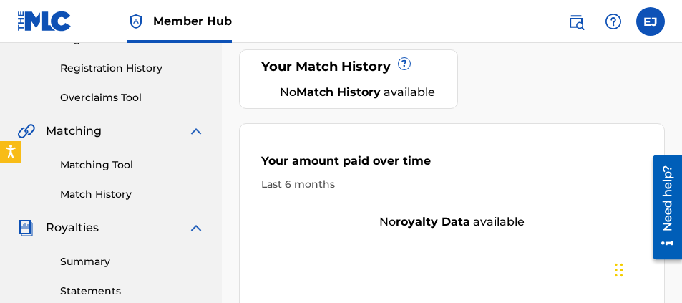
scroll to position [286, 0]
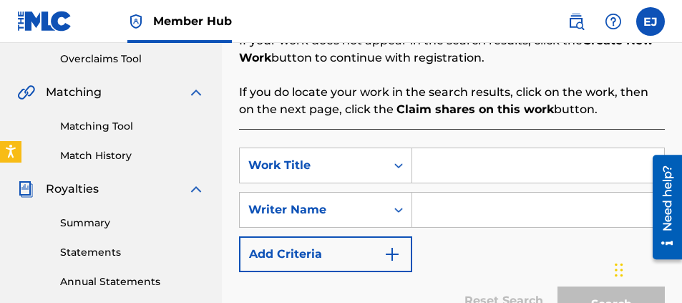
scroll to position [298, 0]
click at [398, 163] on icon "Search Form" at bounding box center [398, 165] width 14 height 14
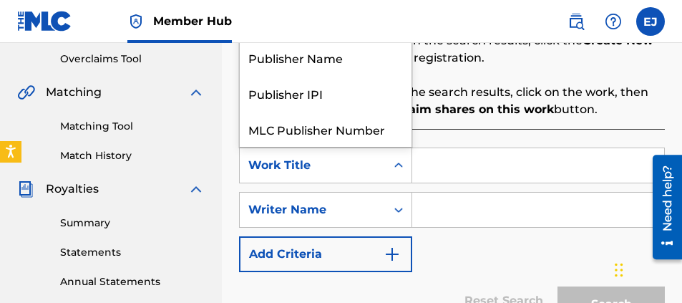
scroll to position [36, 0]
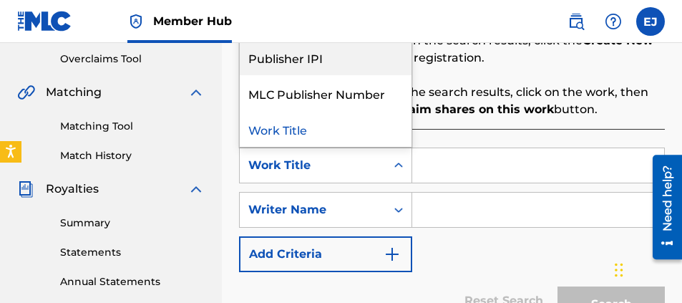
click at [305, 64] on div "Publisher IPI" at bounding box center [326, 57] width 172 height 36
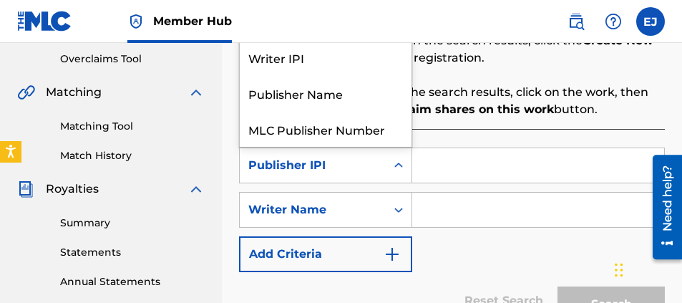
click at [398, 165] on icon "Search Form" at bounding box center [398, 165] width 14 height 14
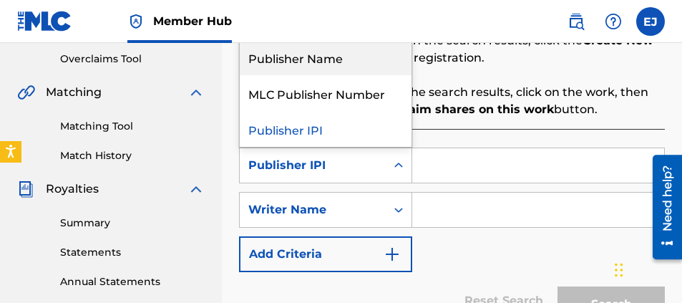
click at [289, 64] on div "Publisher Name" at bounding box center [326, 57] width 172 height 36
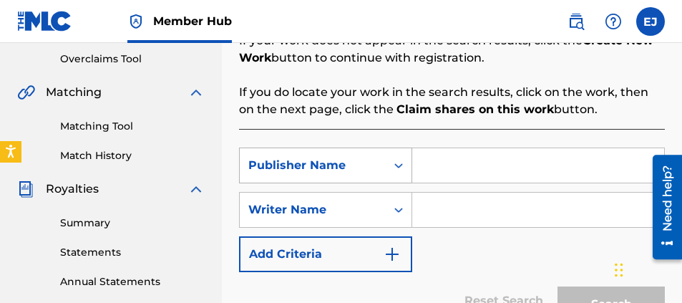
click at [332, 177] on div "Publisher Name" at bounding box center [313, 165] width 146 height 27
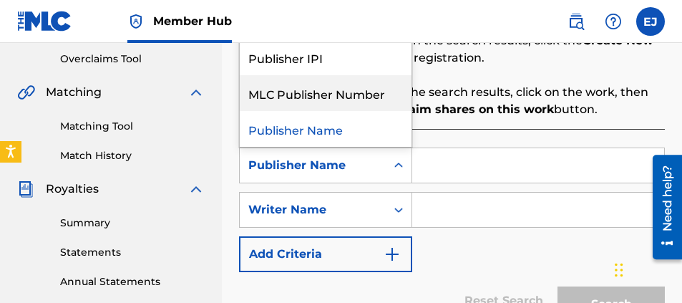
scroll to position [0, 0]
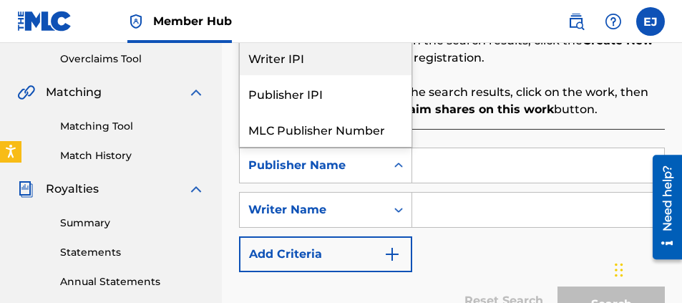
click at [303, 56] on div "Writer IPI" at bounding box center [326, 57] width 172 height 36
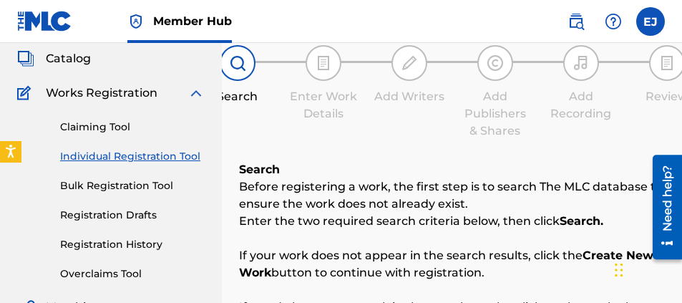
scroll to position [227, 0]
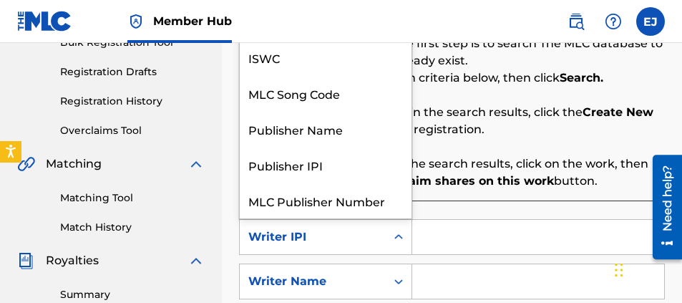
click at [328, 237] on div "Writer IPI" at bounding box center [312, 236] width 129 height 17
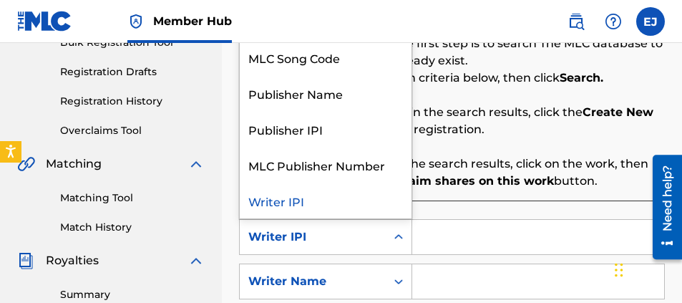
click at [443, 240] on input "Search Form" at bounding box center [538, 237] width 252 height 34
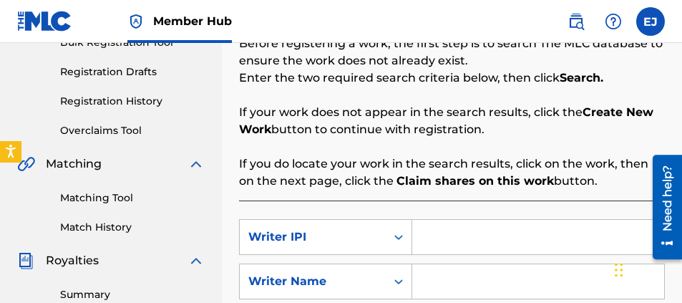
paste input "563078148"
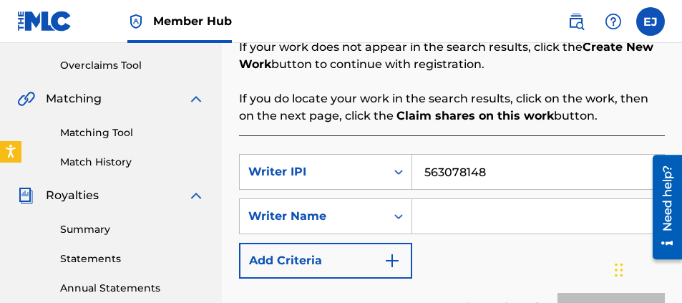
scroll to position [370, 0]
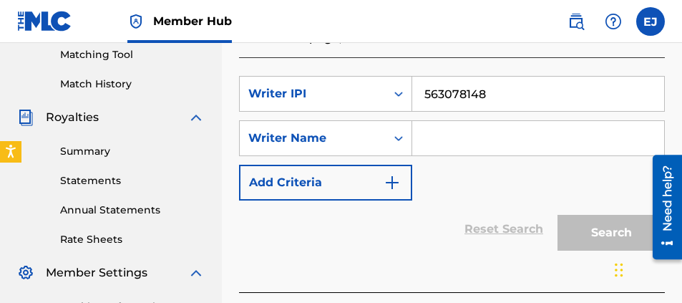
type input "563078148"
click at [434, 142] on input "Search Form" at bounding box center [538, 138] width 252 height 34
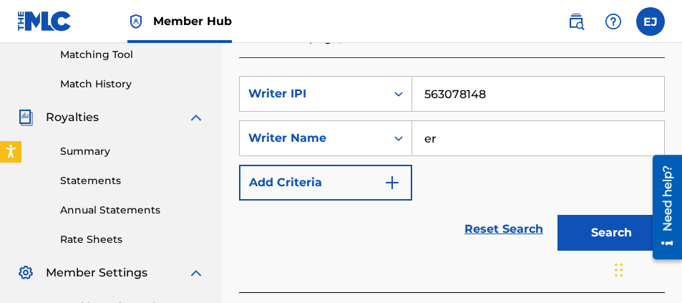
type input "e"
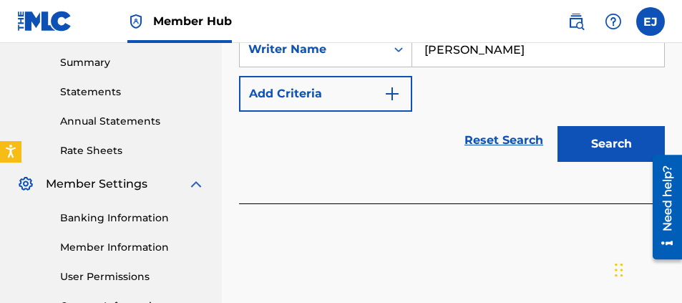
scroll to position [441, 0]
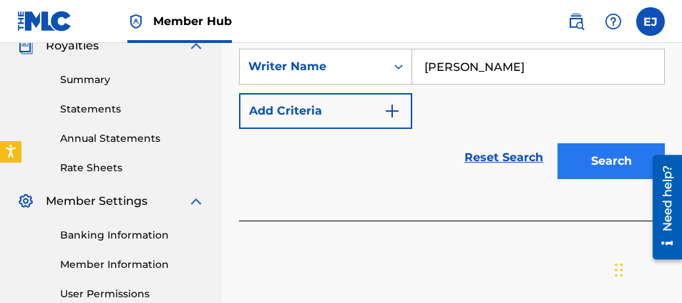
type input "[PERSON_NAME]"
click at [602, 162] on button "Search" at bounding box center [610, 161] width 107 height 36
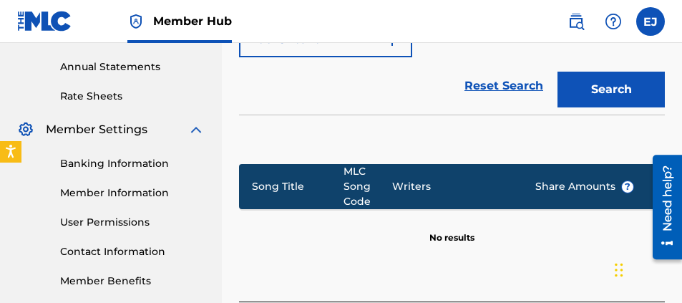
scroll to position [584, 0]
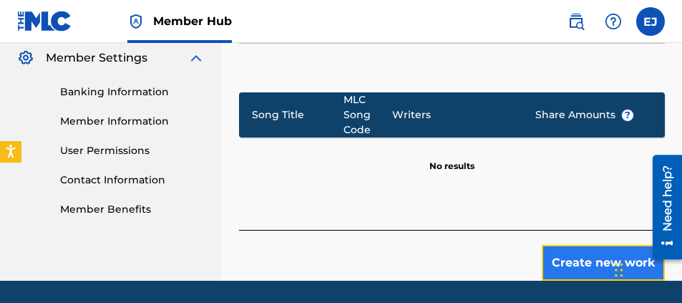
click at [580, 265] on button "Create new work" at bounding box center [602, 263] width 123 height 36
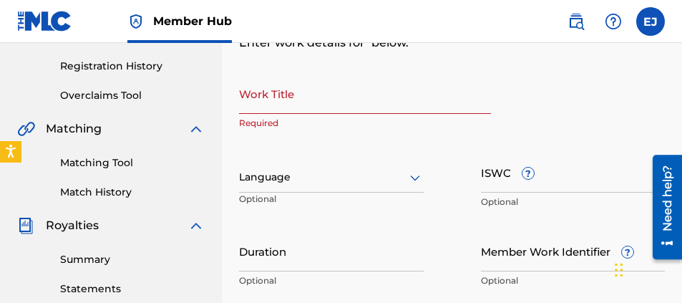
scroll to position [232, 0]
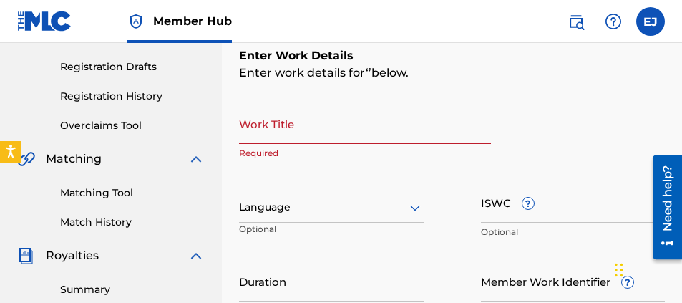
click at [283, 121] on input "Work Title" at bounding box center [365, 123] width 252 height 41
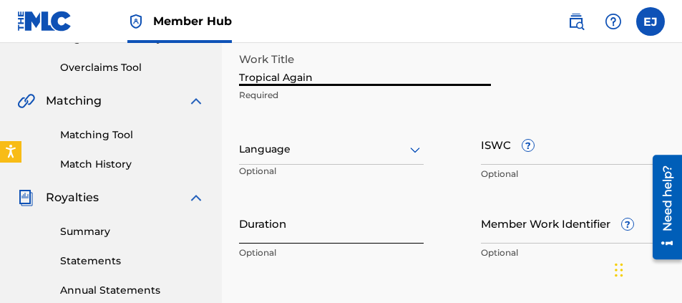
scroll to position [303, 0]
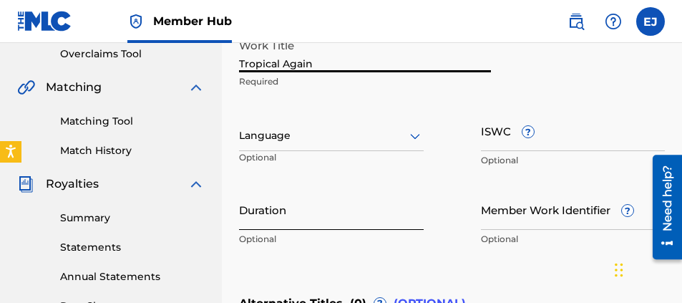
type input "Tropical Again"
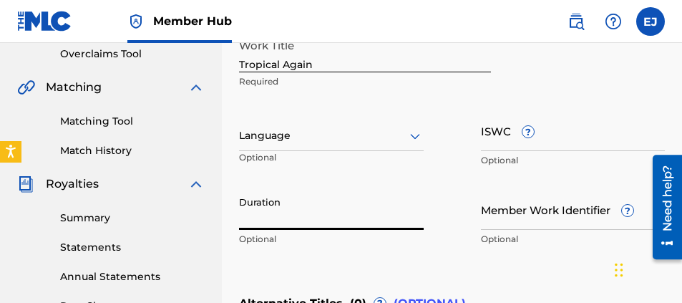
click at [268, 217] on input "Duration" at bounding box center [331, 209] width 185 height 41
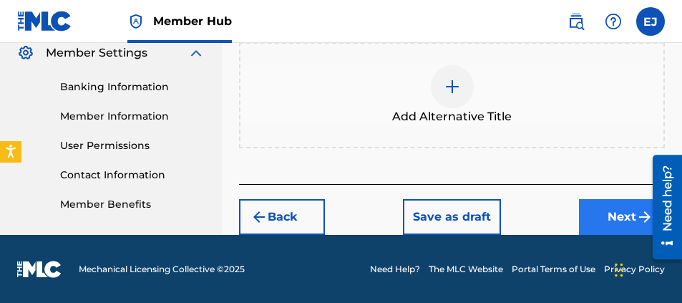
type input "03:35"
click at [604, 213] on button "Next" at bounding box center [622, 217] width 86 height 36
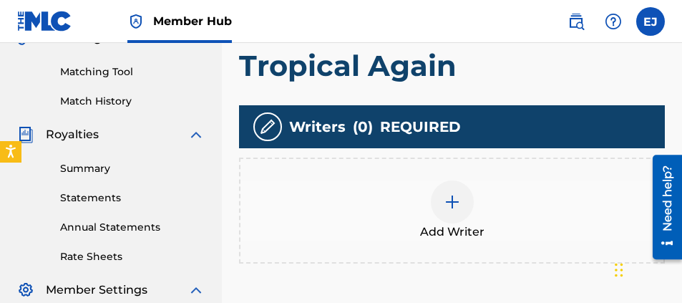
scroll to position [350, 0]
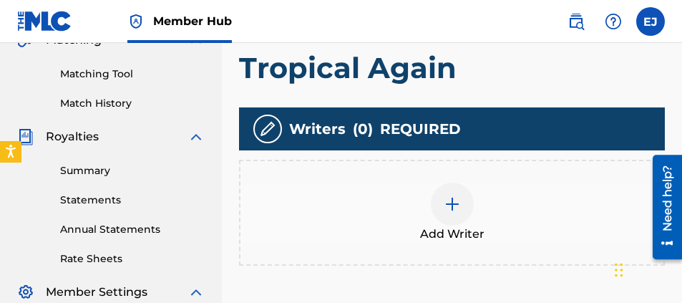
click at [458, 199] on img at bounding box center [451, 203] width 17 height 17
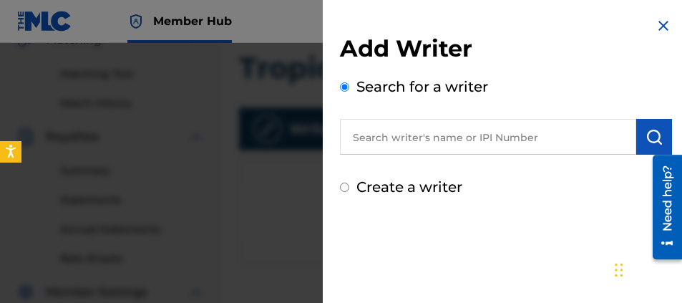
click at [348, 188] on input "Create a writer" at bounding box center [344, 186] width 9 height 9
radio input "false"
radio input "true"
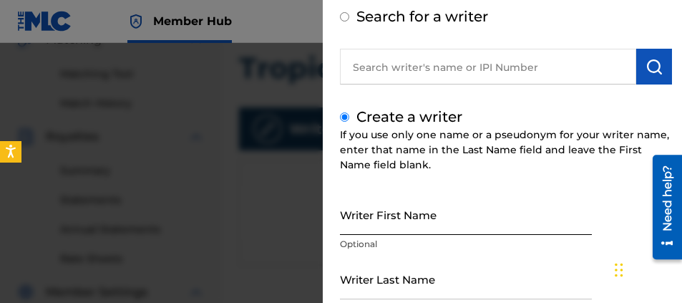
scroll to position [143, 0]
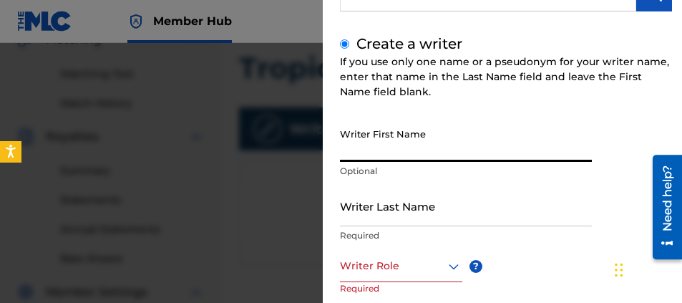
click at [386, 153] on input "Writer First Name" at bounding box center [466, 141] width 252 height 41
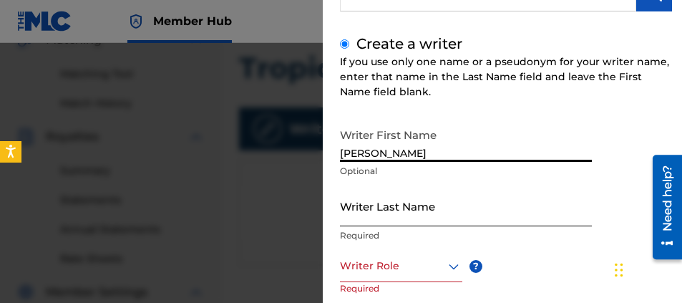
type input "[PERSON_NAME]"
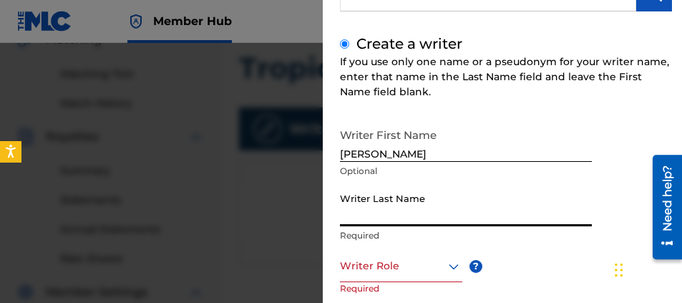
click at [374, 211] on input "Writer Last Name" at bounding box center [466, 205] width 252 height 41
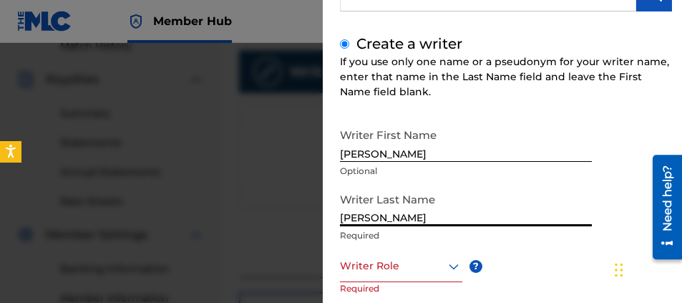
scroll to position [422, 0]
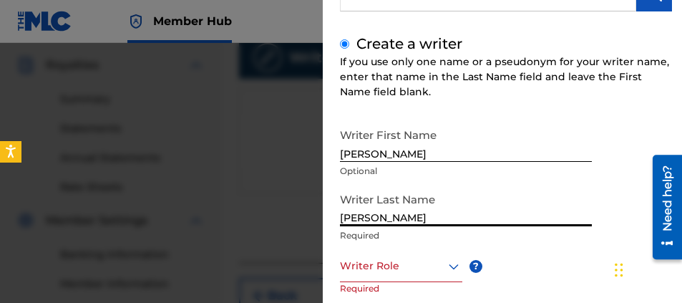
type input "[PERSON_NAME]"
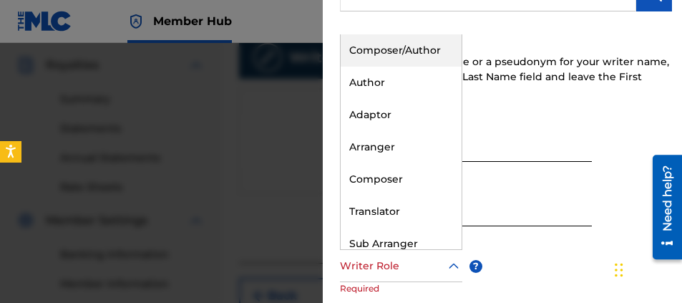
click at [431, 265] on div at bounding box center [401, 266] width 122 height 18
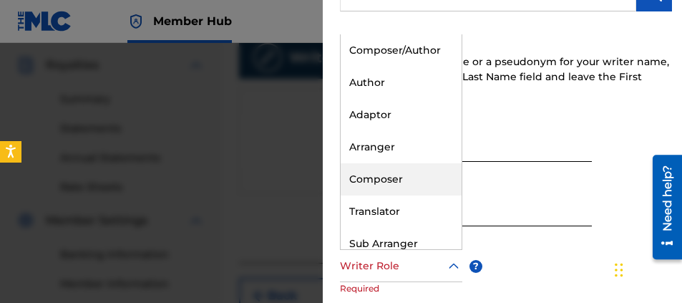
click at [401, 176] on div "Composer" at bounding box center [400, 179] width 121 height 32
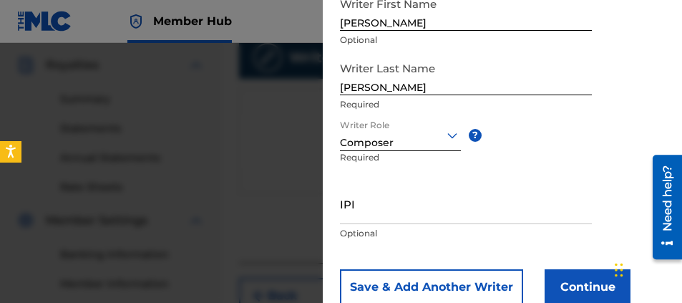
scroll to position [286, 0]
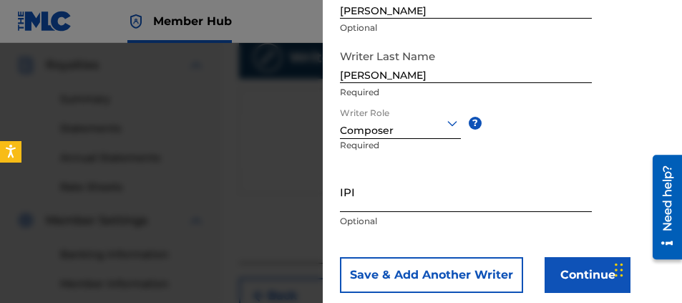
click at [383, 206] on input "IPI" at bounding box center [466, 191] width 252 height 41
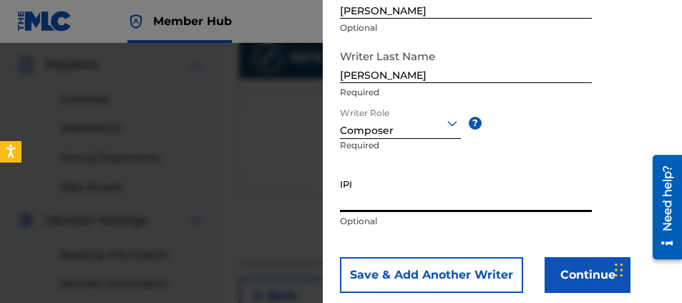
paste input "563078148"
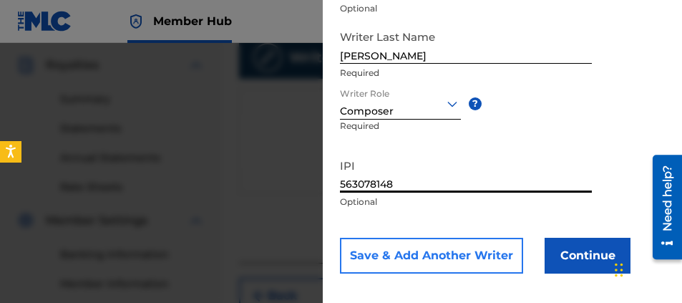
scroll to position [315, 0]
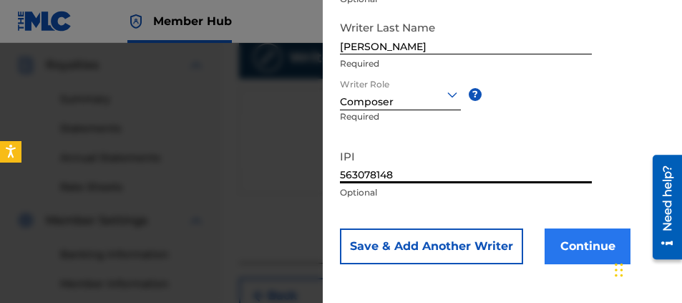
type input "563078148"
click at [579, 250] on button "Continue" at bounding box center [587, 246] width 86 height 36
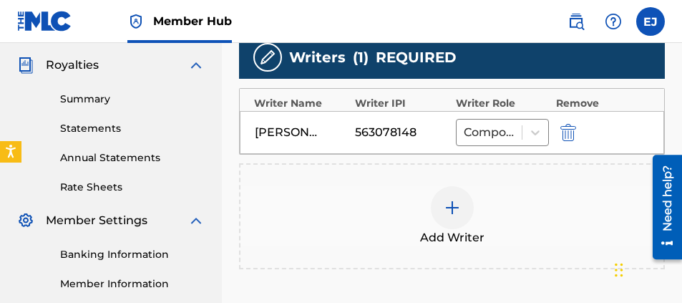
scroll to position [584, 0]
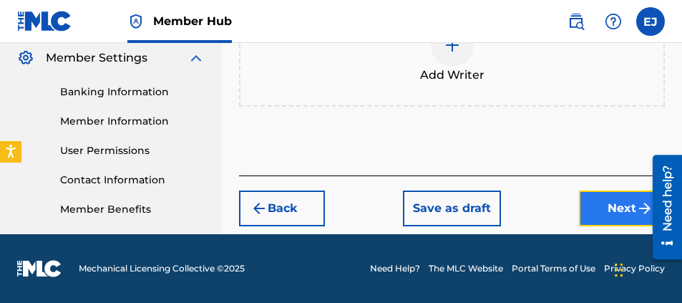
click at [614, 210] on button "Next" at bounding box center [622, 208] width 86 height 36
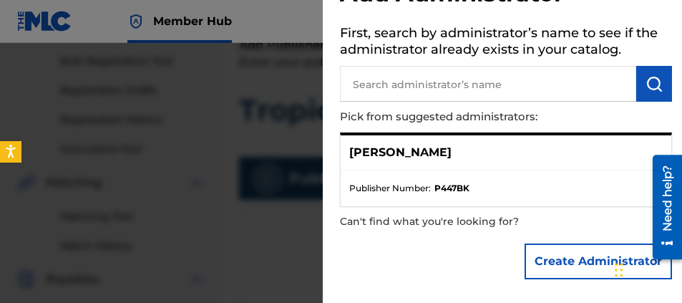
scroll to position [279, 0]
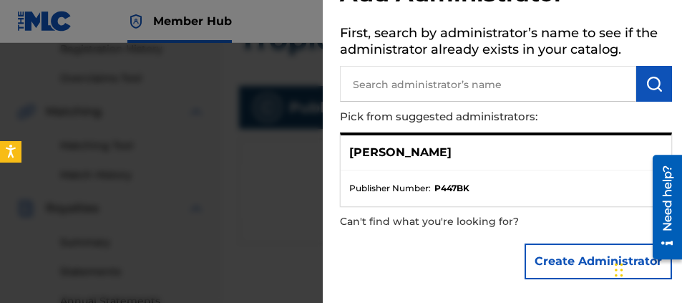
click at [568, 180] on ul "Publisher Number : P447BK" at bounding box center [505, 188] width 330 height 36
drag, startPoint x: 441, startPoint y: 180, endPoint x: 433, endPoint y: 182, distance: 9.0
click at [440, 180] on ul "Publisher Number : P447BK" at bounding box center [505, 188] width 330 height 36
click at [426, 186] on span "Publisher Number :" at bounding box center [390, 188] width 82 height 13
drag, startPoint x: 407, startPoint y: 191, endPoint x: 386, endPoint y: 205, distance: 25.2
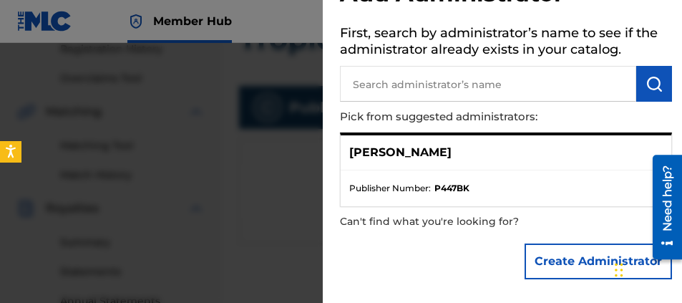
click at [406, 192] on span "Publisher Number :" at bounding box center [390, 188] width 82 height 13
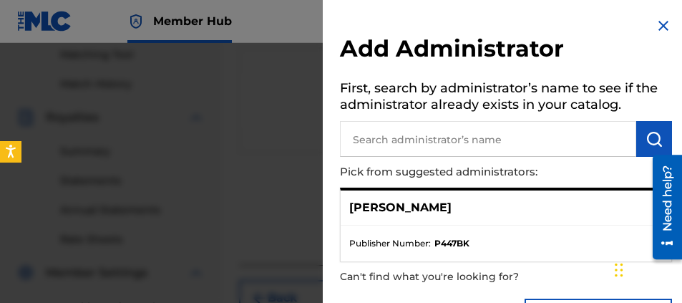
scroll to position [298, 0]
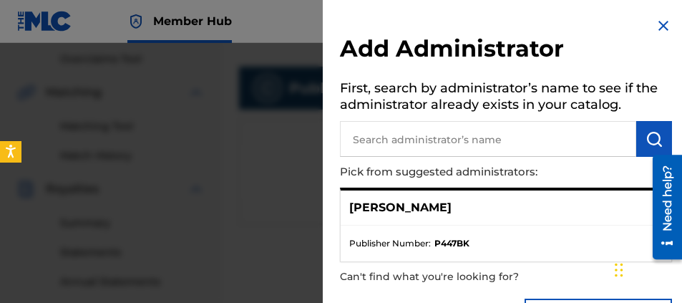
click at [456, 202] on div "[PERSON_NAME]" at bounding box center [505, 207] width 330 height 35
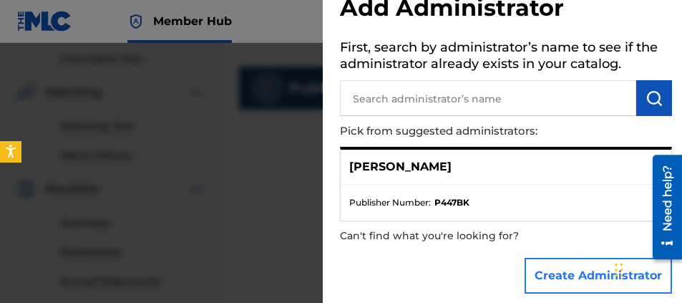
scroll to position [55, 0]
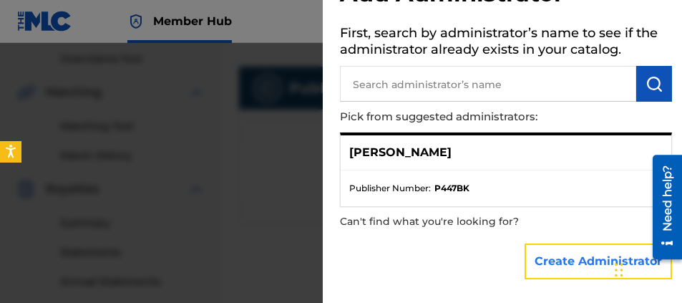
click at [563, 265] on button "Create Administrator" at bounding box center [597, 261] width 147 height 36
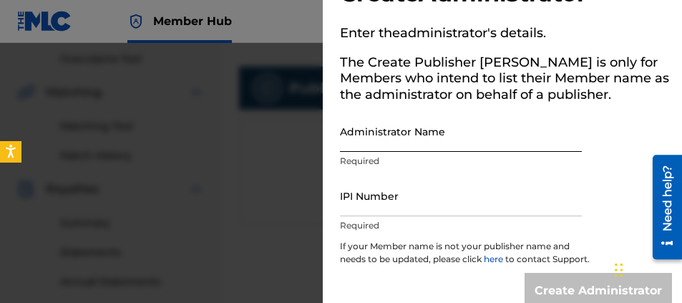
click at [409, 137] on input "Administrator Name" at bounding box center [461, 131] width 242 height 41
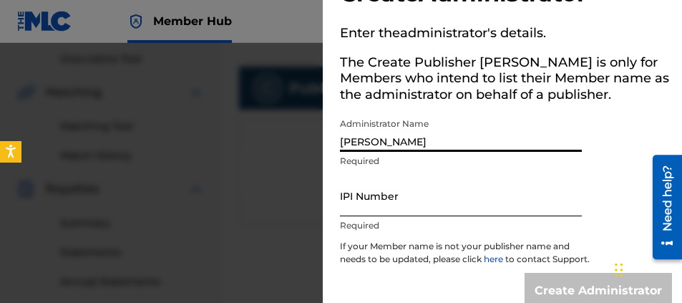
type input "[PERSON_NAME]"
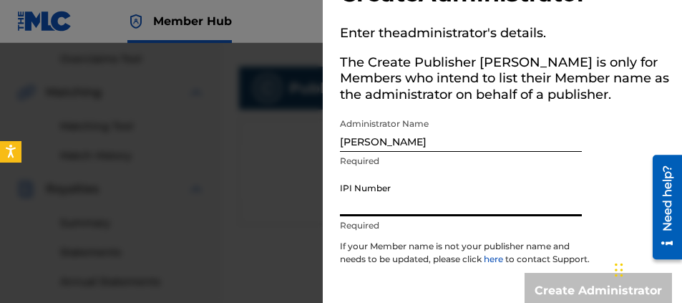
paste input "563078148"
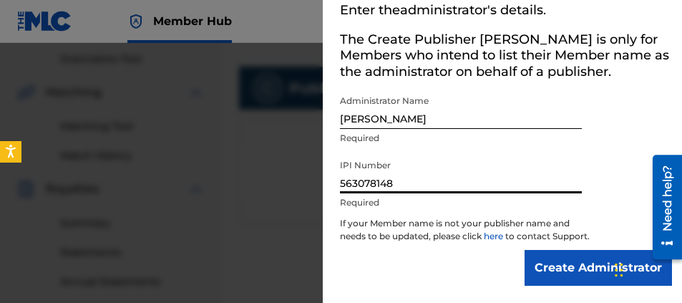
scroll to position [91, 0]
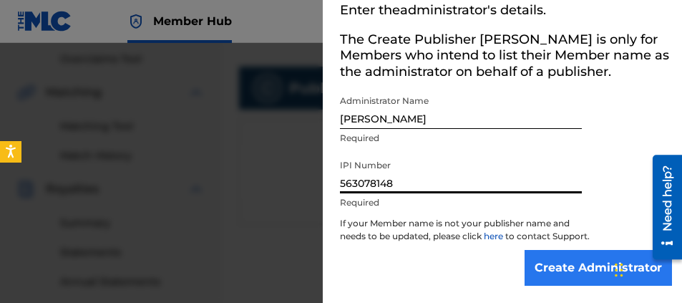
type input "563078148"
click at [587, 266] on input "Create Administrator" at bounding box center [597, 268] width 147 height 36
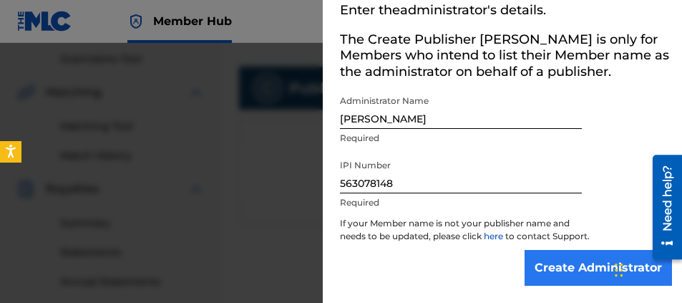
scroll to position [39, 0]
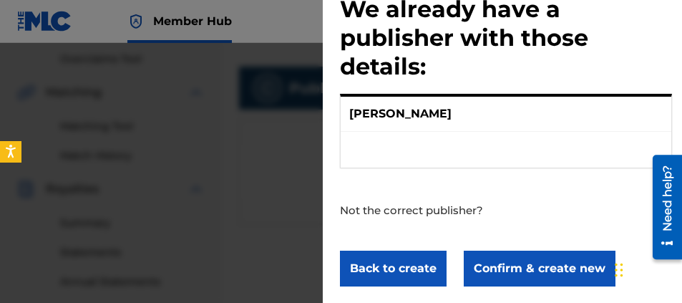
click at [455, 125] on div "[PERSON_NAME]" at bounding box center [505, 114] width 330 height 35
click at [448, 114] on div "[PERSON_NAME]" at bounding box center [505, 114] width 330 height 35
click at [421, 143] on ul at bounding box center [505, 150] width 330 height 36
click at [417, 149] on ul at bounding box center [505, 150] width 330 height 36
click at [442, 115] on div "[PERSON_NAME]" at bounding box center [505, 114] width 330 height 35
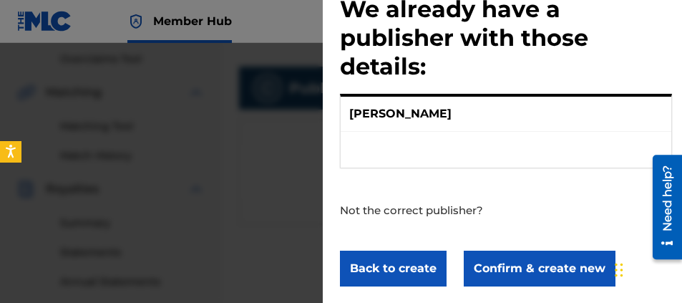
click at [442, 115] on div "[PERSON_NAME]" at bounding box center [505, 114] width 330 height 35
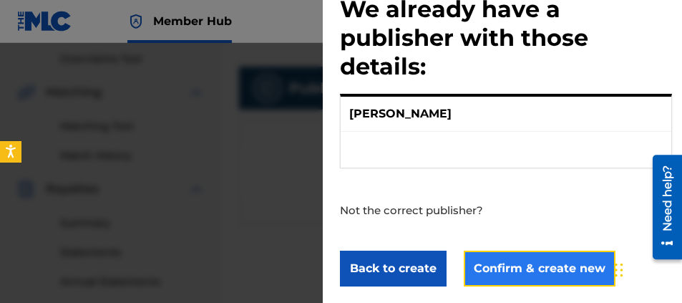
click at [518, 273] on button "Confirm & create new" at bounding box center [539, 268] width 152 height 36
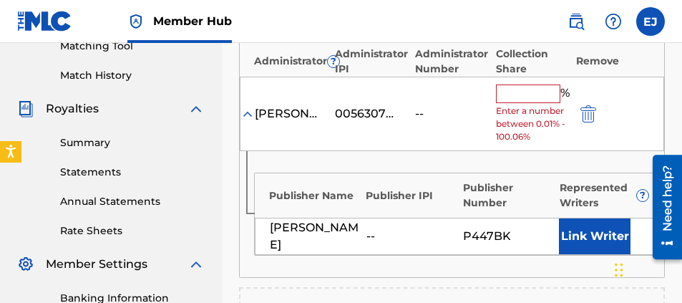
scroll to position [298, 0]
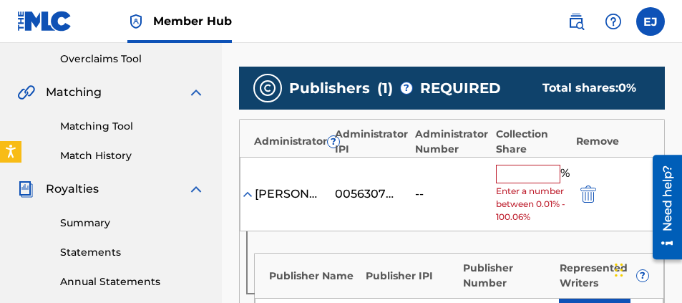
click at [531, 172] on input "text" at bounding box center [528, 174] width 64 height 19
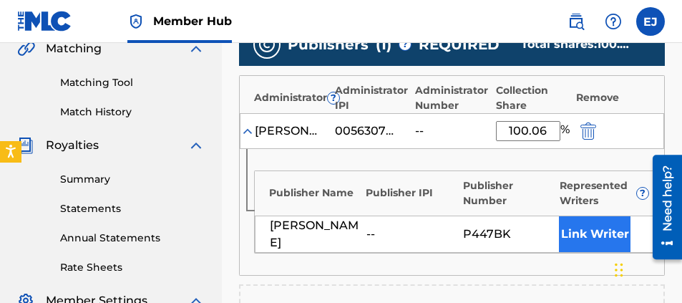
scroll to position [370, 0]
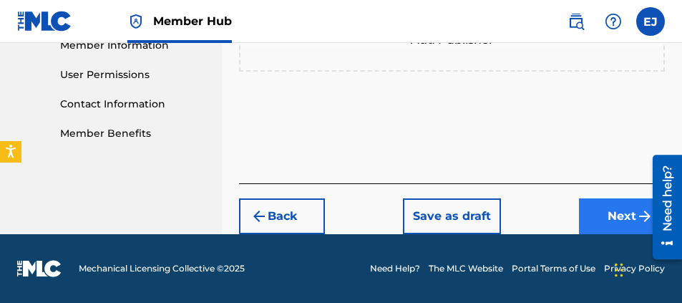
type input "100.06"
click at [614, 213] on button "Next" at bounding box center [622, 216] width 86 height 36
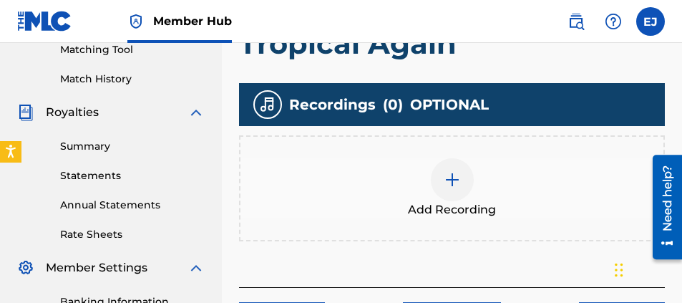
scroll to position [358, 0]
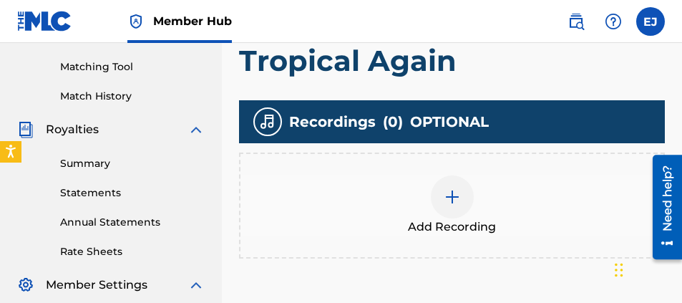
click at [449, 196] on img at bounding box center [451, 196] width 17 height 17
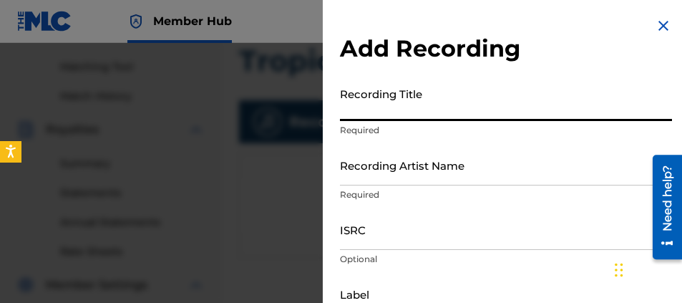
click at [358, 104] on input "Recording Title" at bounding box center [506, 100] width 332 height 41
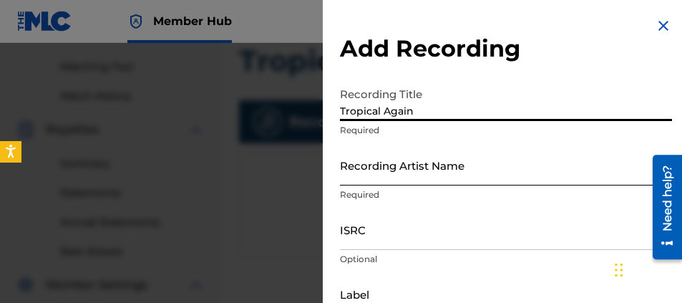
type input "Tropical Again"
click at [366, 172] on input "Recording Artist Name" at bounding box center [506, 164] width 332 height 41
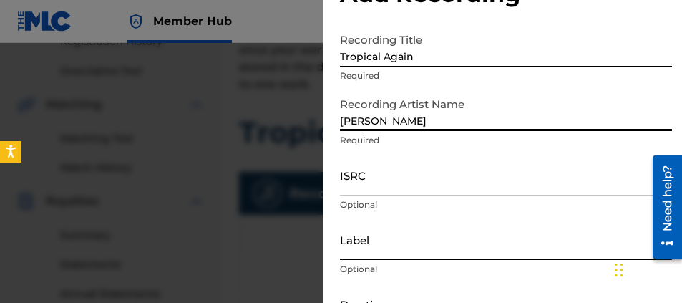
scroll to position [143, 0]
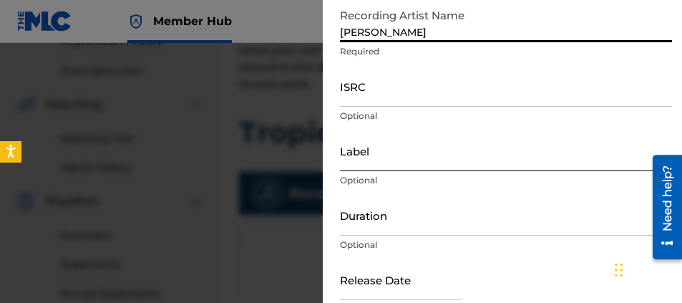
type input "[PERSON_NAME]"
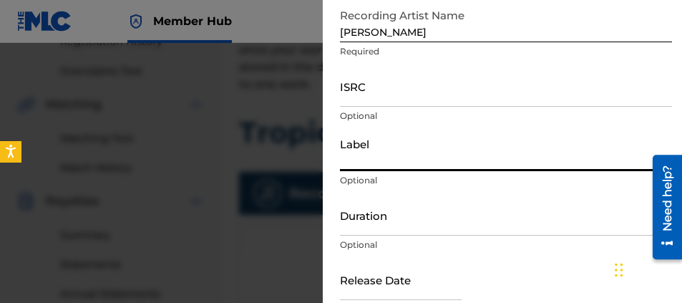
click at [378, 165] on input "Label" at bounding box center [506, 150] width 332 height 41
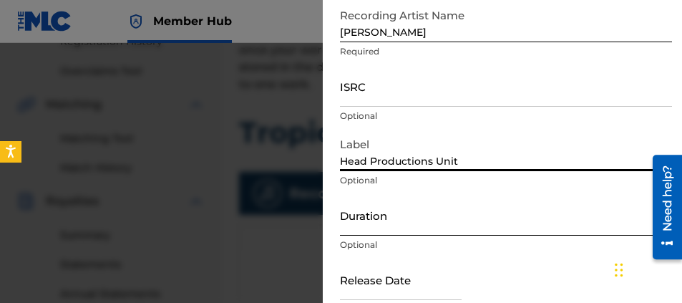
type input "Head Productions Unit"
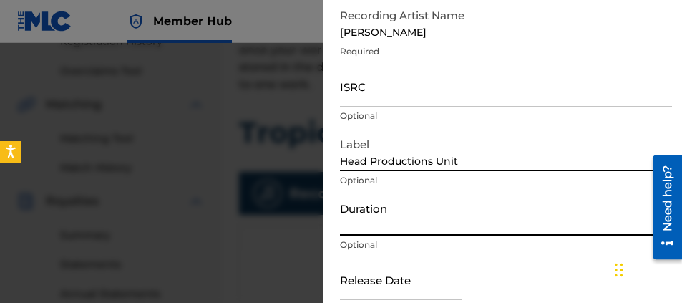
click at [364, 230] on input "Duration" at bounding box center [506, 215] width 332 height 41
type input ")"
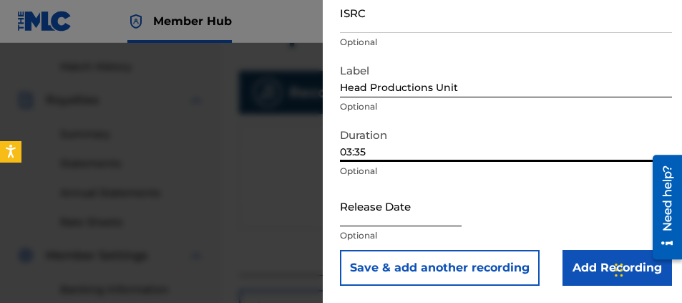
scroll to position [429, 0]
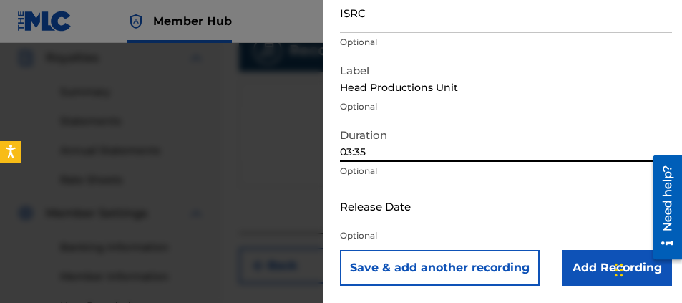
type input "03:35"
select select "8"
select select "2025"
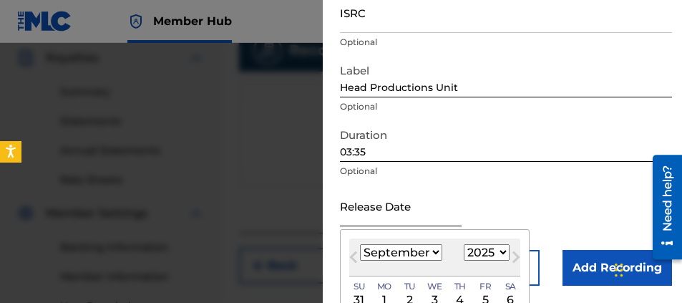
click at [371, 219] on input "text" at bounding box center [401, 205] width 122 height 41
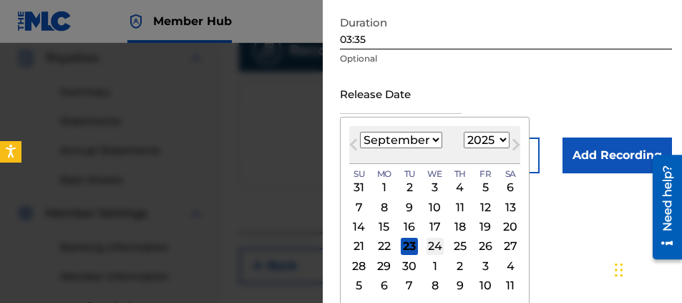
scroll to position [330, 0]
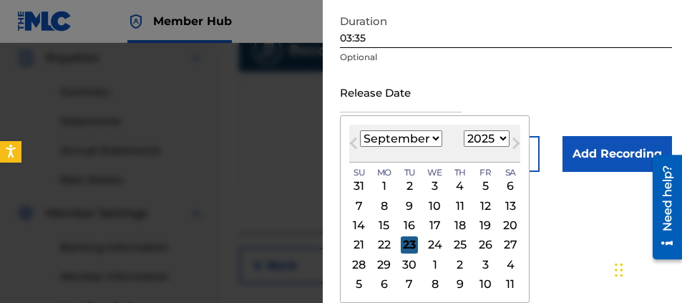
click at [407, 245] on div "23" at bounding box center [409, 244] width 17 height 17
type input "[DATE]"
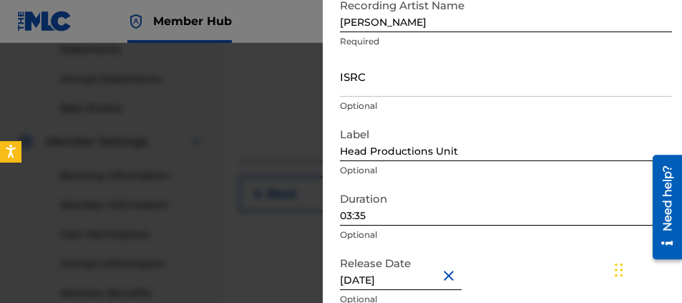
scroll to position [217, 0]
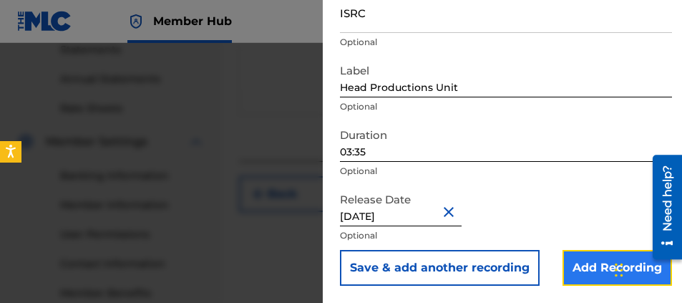
click at [592, 268] on input "Add Recording" at bounding box center [616, 268] width 109 height 36
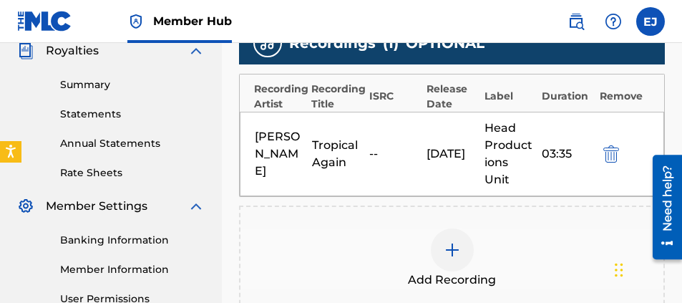
scroll to position [450, 0]
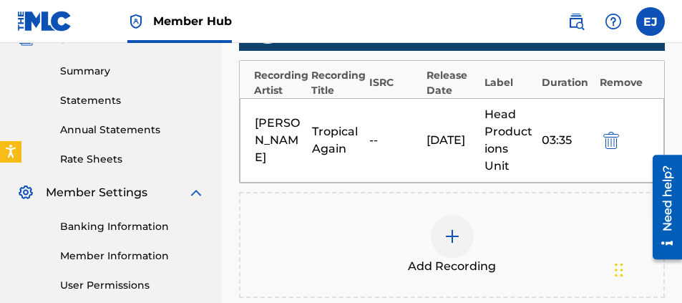
click at [455, 227] on img at bounding box center [451, 235] width 17 height 17
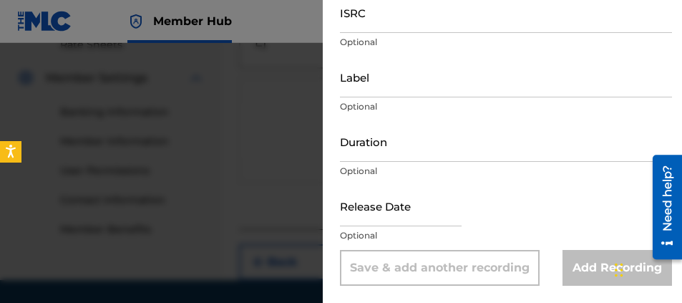
scroll to position [593, 0]
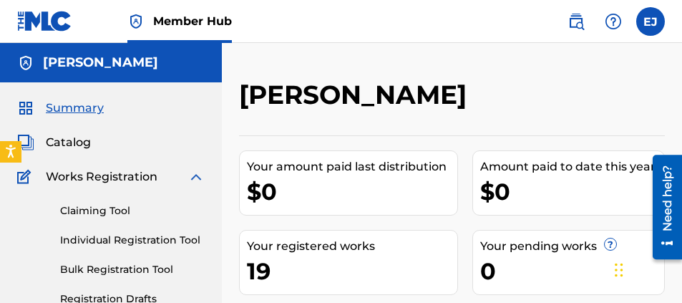
click at [83, 177] on span "Works Registration" at bounding box center [102, 176] width 112 height 17
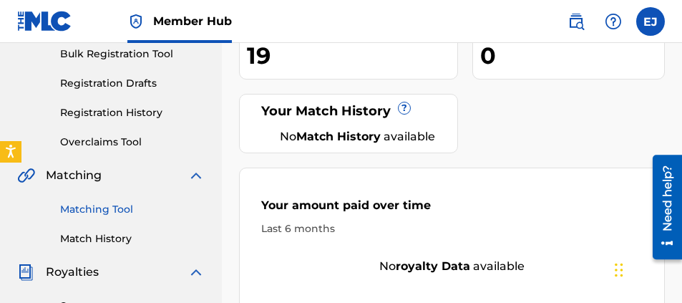
scroll to position [143, 0]
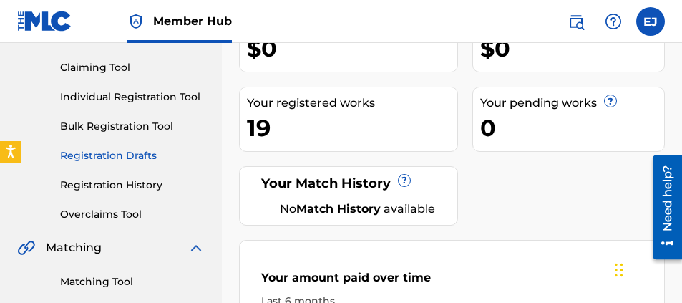
click at [130, 159] on link "Registration Drafts" at bounding box center [132, 155] width 144 height 15
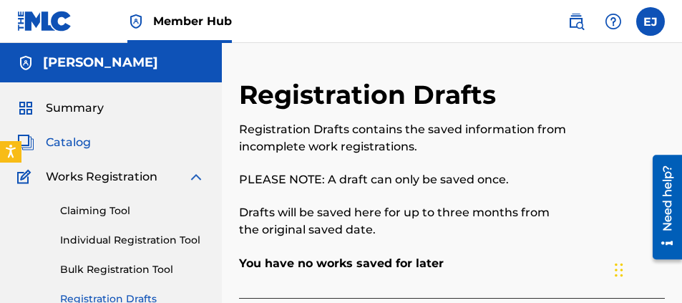
click at [69, 144] on span "Catalog" at bounding box center [68, 142] width 45 height 17
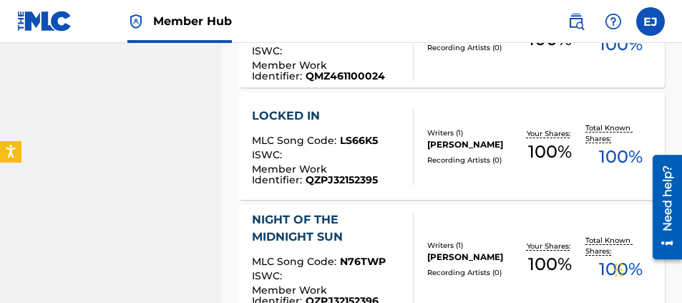
scroll to position [1287, 0]
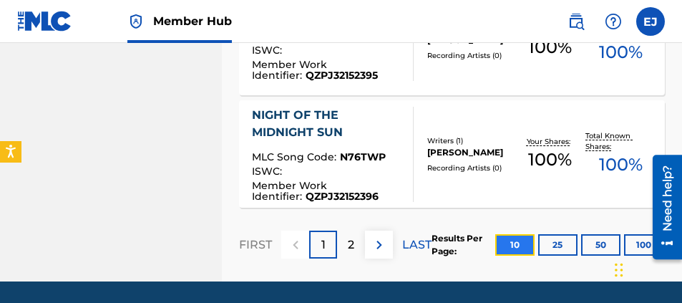
click at [521, 246] on button "10" at bounding box center [514, 244] width 39 height 21
click at [386, 248] on img at bounding box center [379, 244] width 17 height 17
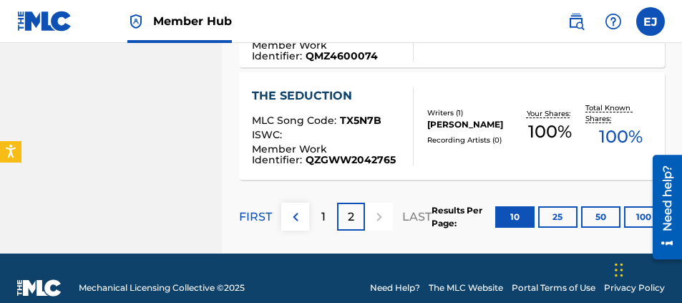
scroll to position [1222, 0]
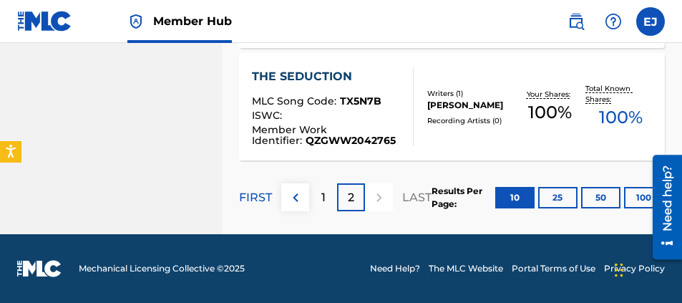
click at [375, 197] on div at bounding box center [379, 197] width 28 height 28
click at [315, 200] on div "1" at bounding box center [323, 197] width 28 height 28
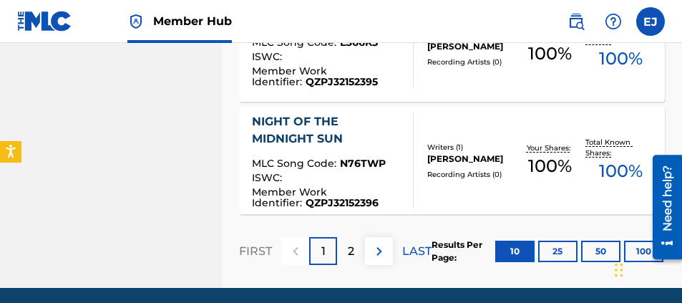
scroll to position [1335, 0]
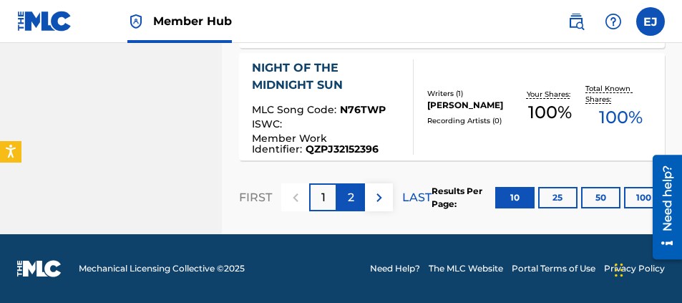
click at [355, 197] on div "2" at bounding box center [351, 197] width 28 height 28
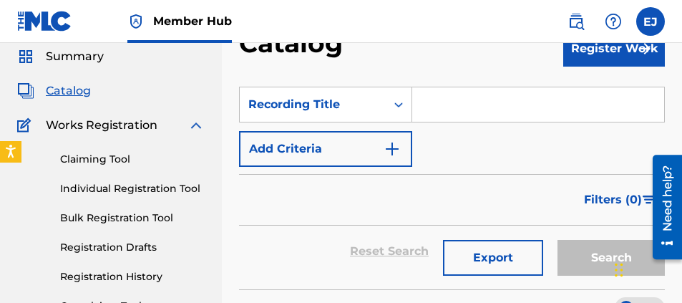
scroll to position [0, 0]
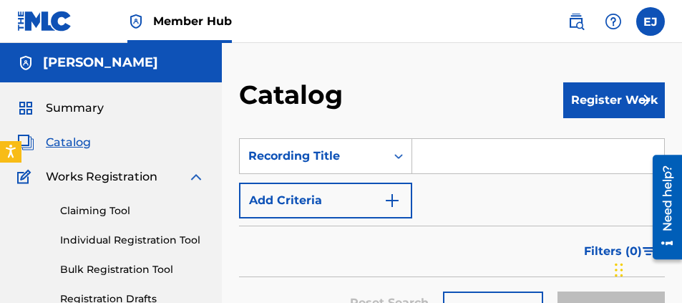
click at [76, 145] on span "Catalog" at bounding box center [68, 142] width 45 height 17
click at [76, 146] on span "Catalog" at bounding box center [68, 142] width 45 height 17
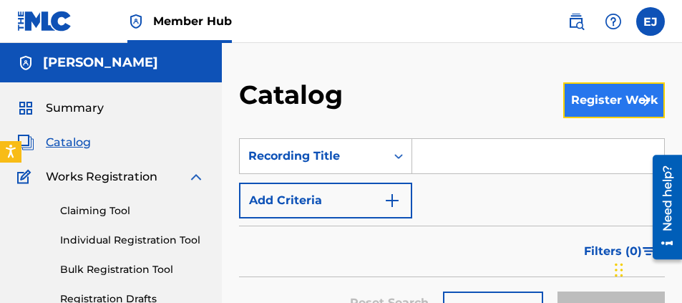
click at [597, 103] on button "Register Work" at bounding box center [614, 100] width 102 height 36
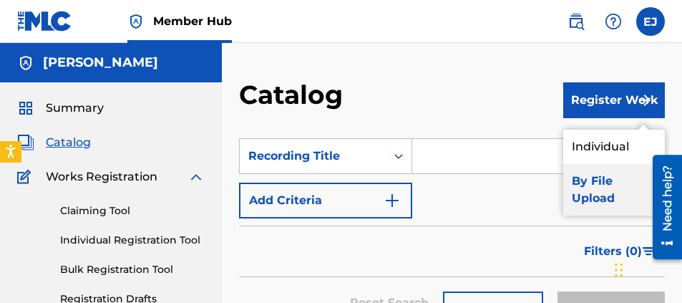
click at [594, 193] on link "By File Upload" at bounding box center [614, 189] width 102 height 51
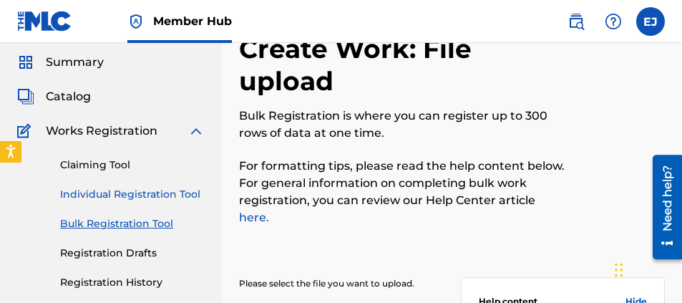
scroll to position [72, 0]
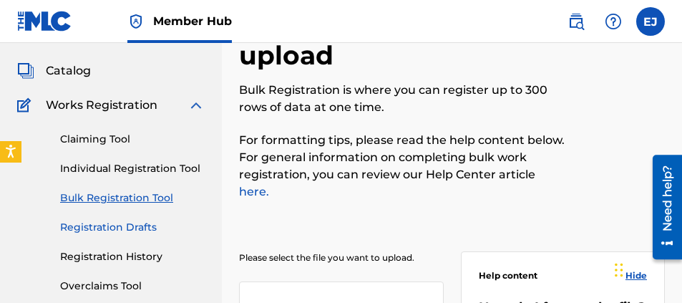
click at [123, 227] on link "Registration Drafts" at bounding box center [132, 227] width 144 height 15
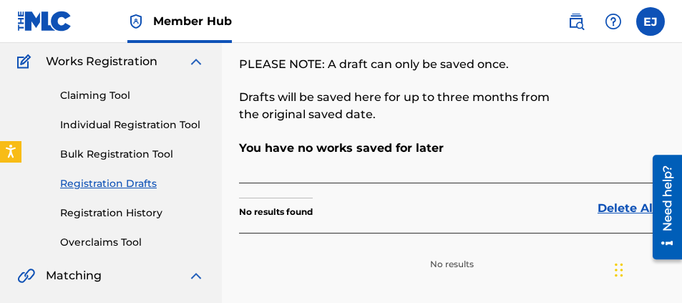
scroll to position [143, 0]
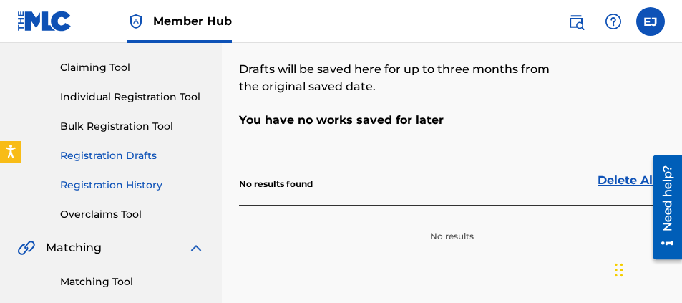
click at [96, 185] on link "Registration History" at bounding box center [132, 184] width 144 height 15
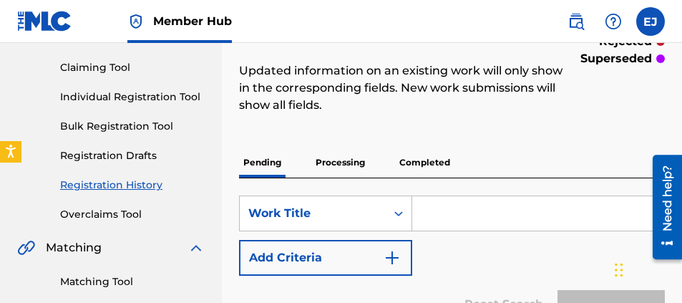
scroll to position [72, 0]
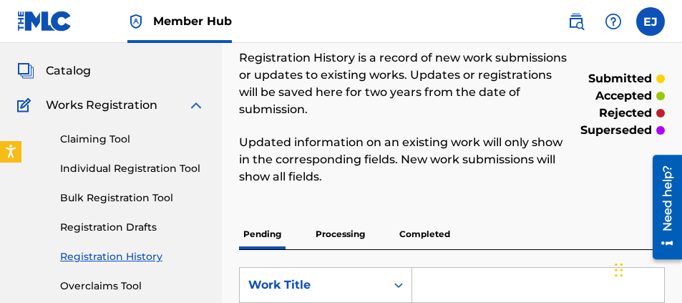
click at [453, 276] on input "Search Form" at bounding box center [538, 285] width 252 height 34
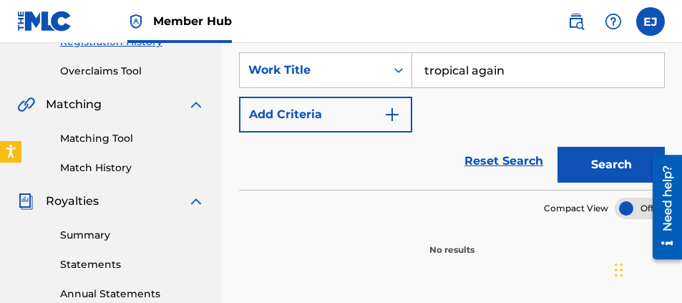
type input "tropical again"
click at [557, 147] on button "Search" at bounding box center [610, 165] width 107 height 36
